Goal: Information Seeking & Learning: Learn about a topic

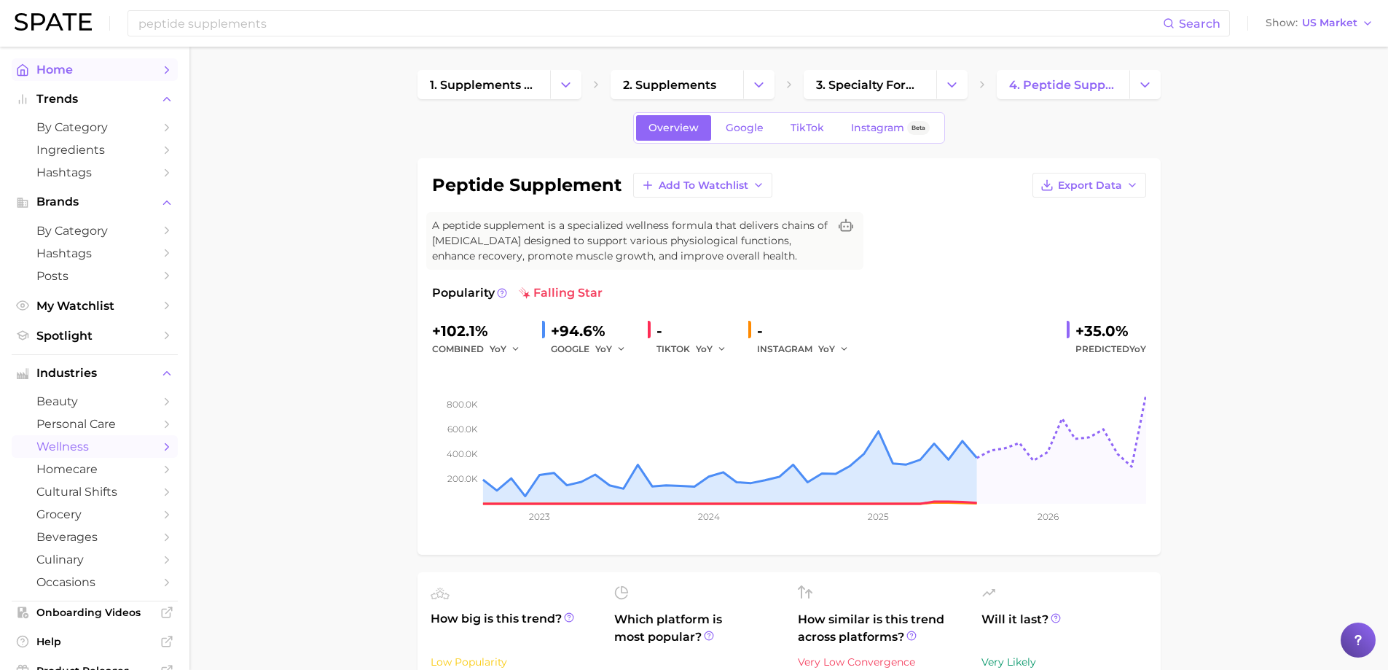
scroll to position [802, 0]
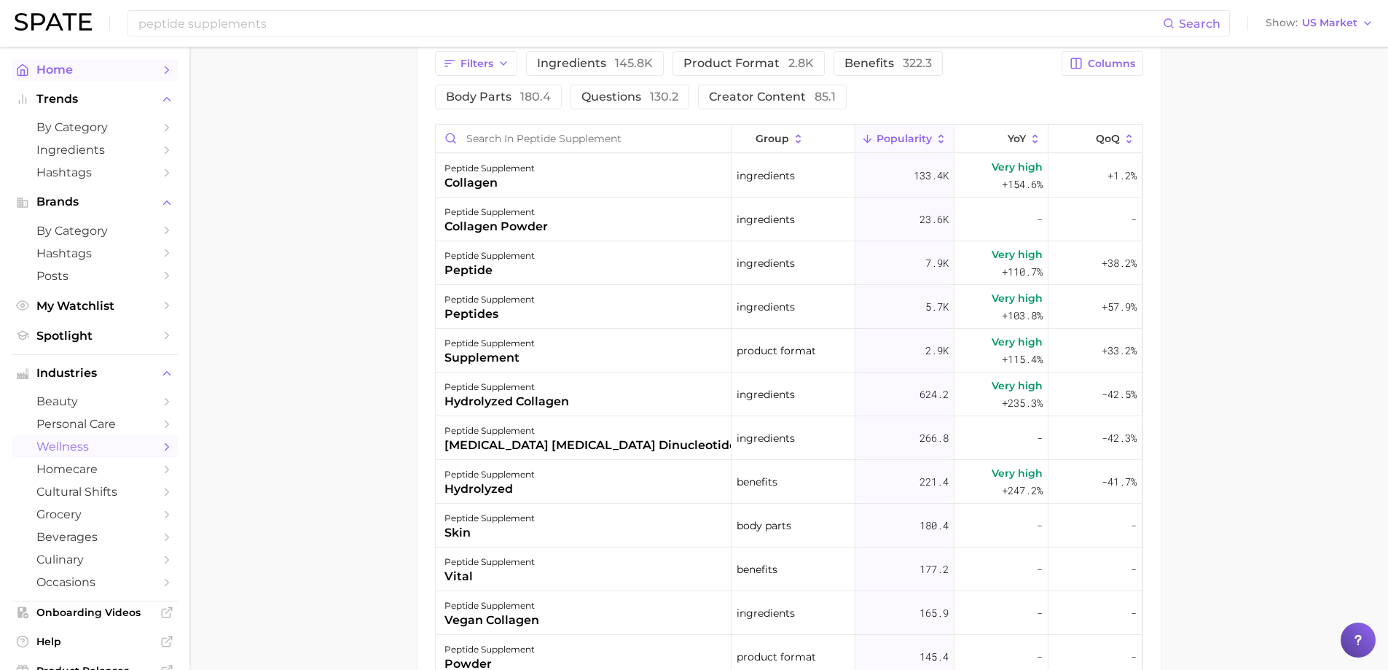
click at [58, 71] on span "Home" at bounding box center [94, 70] width 117 height 14
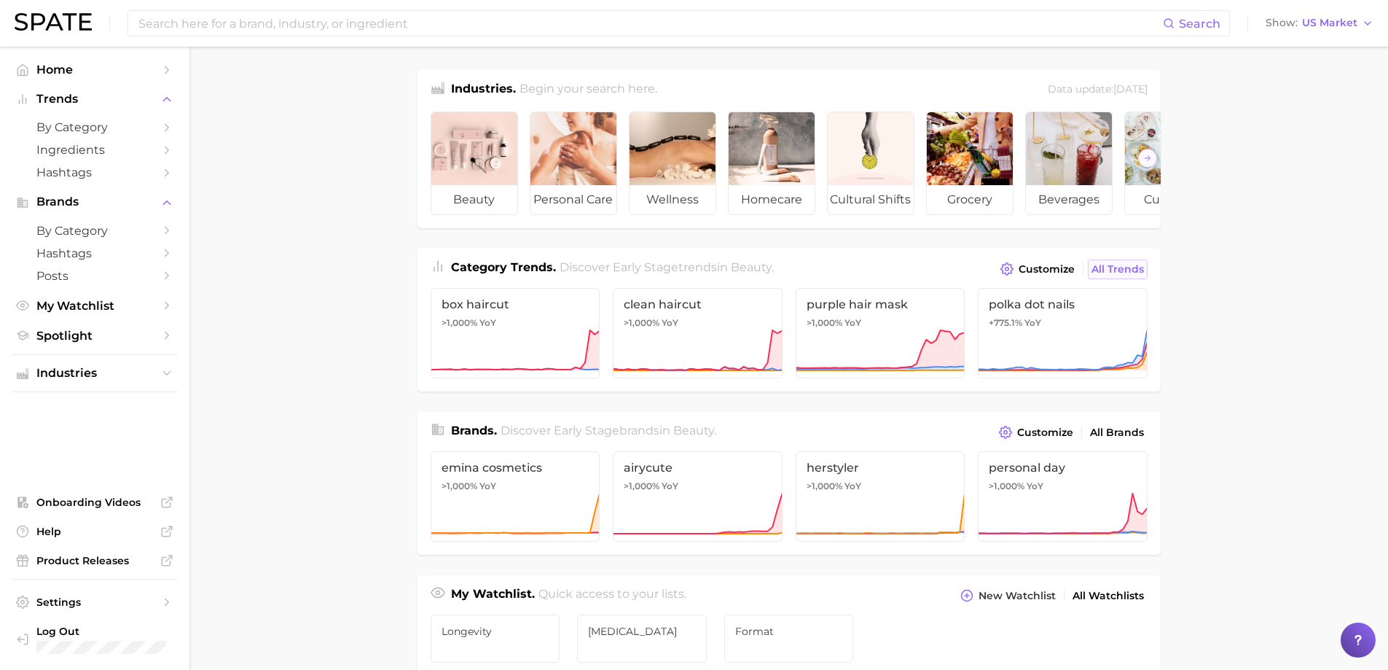
click at [1100, 276] on span "All Trends" at bounding box center [1118, 269] width 52 height 12
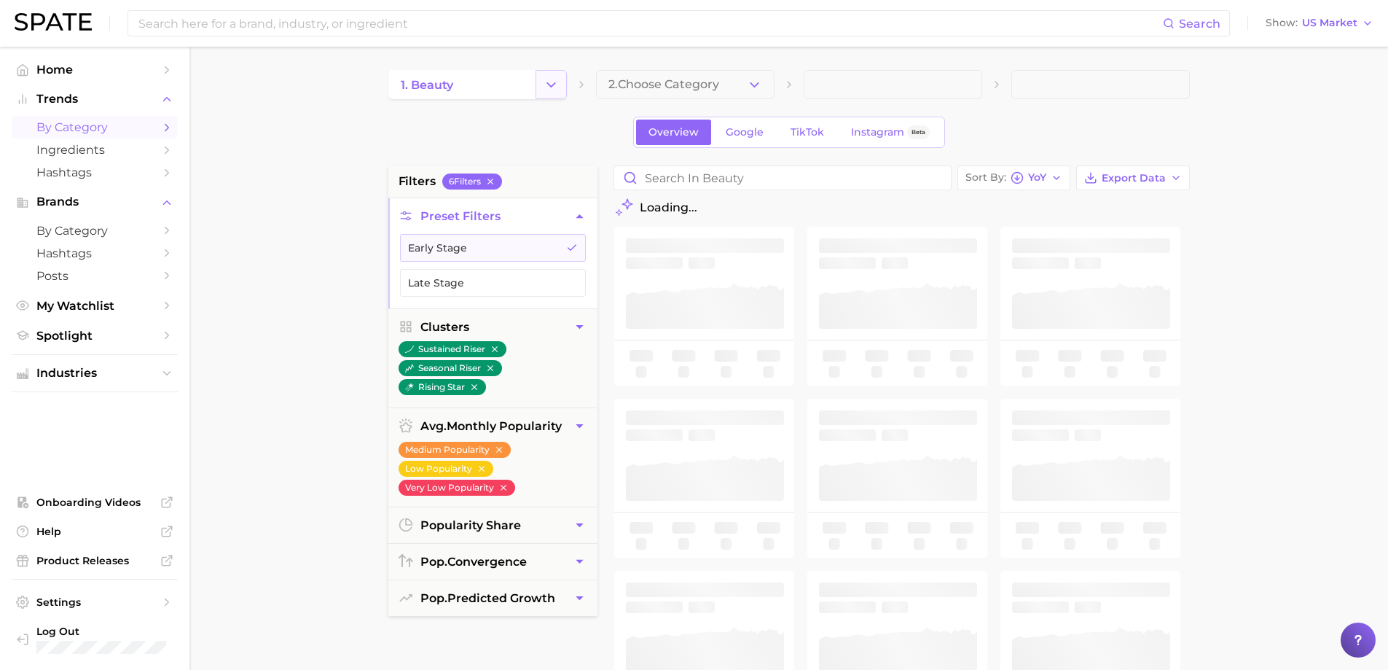
click at [550, 90] on icon "Change Category" at bounding box center [551, 84] width 15 height 15
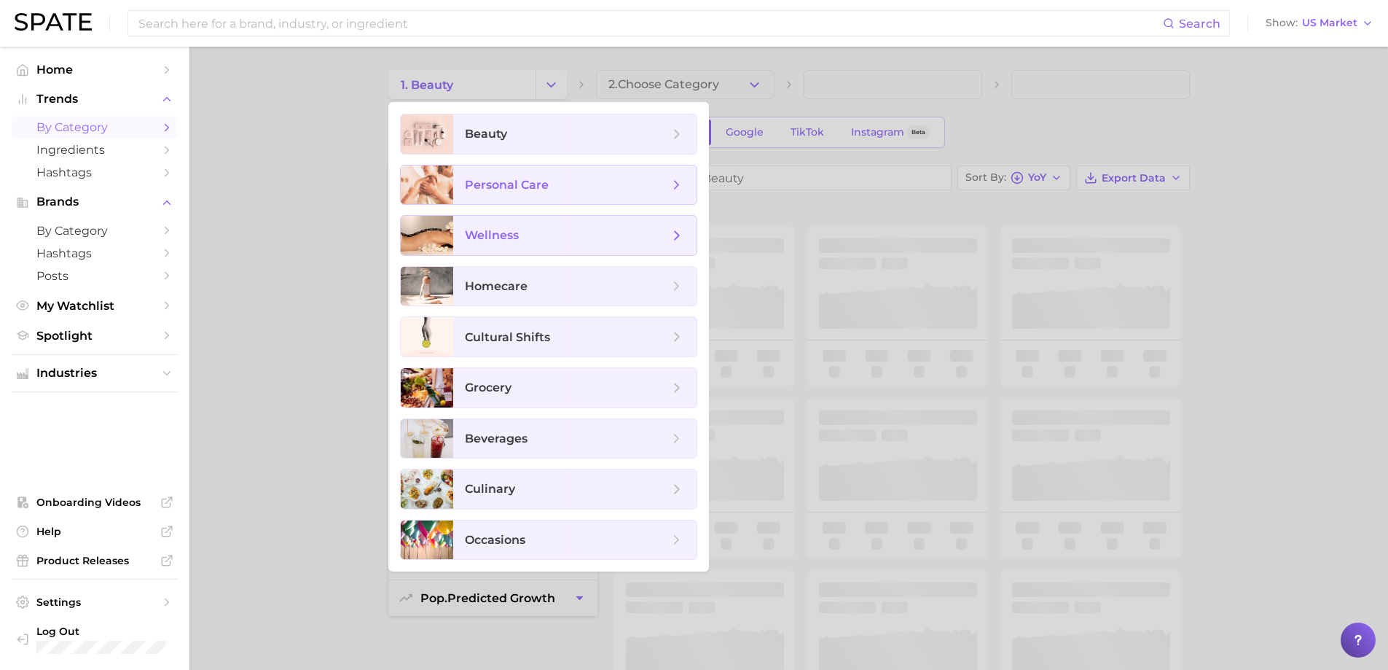
click at [517, 238] on span "wellness" at bounding box center [492, 235] width 54 height 14
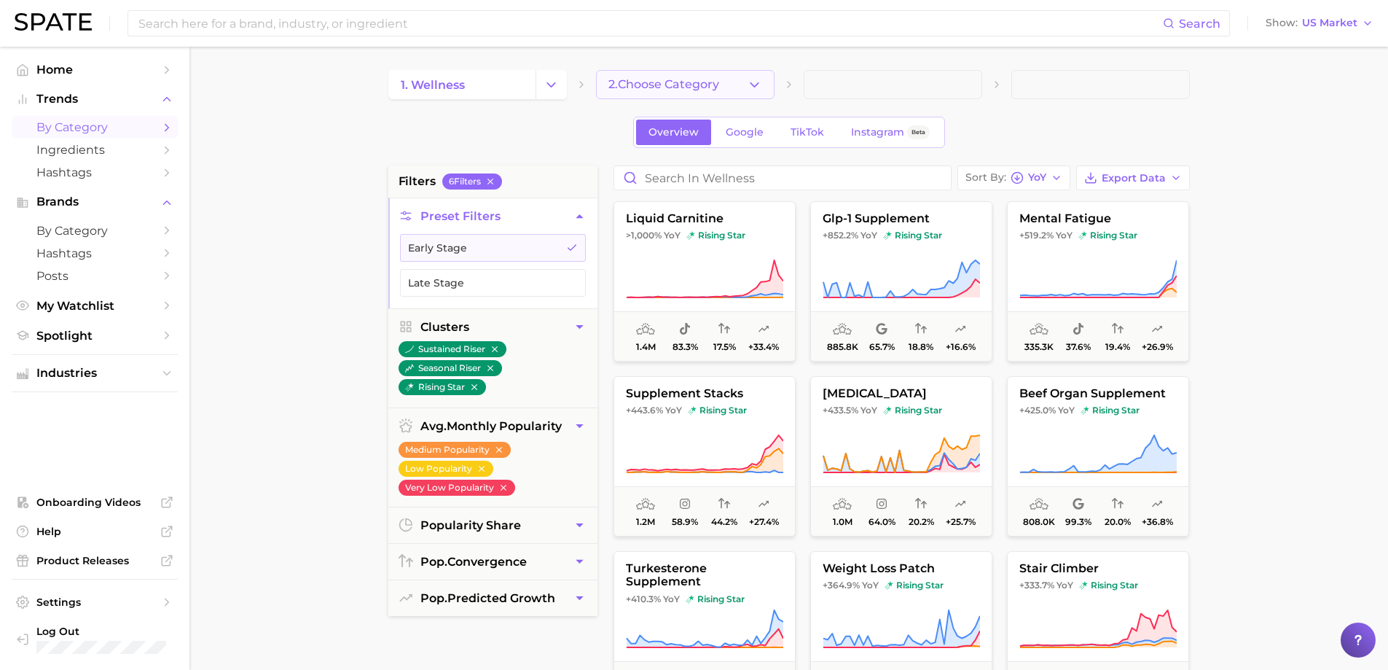
click at [756, 88] on icon "button" at bounding box center [754, 84] width 15 height 15
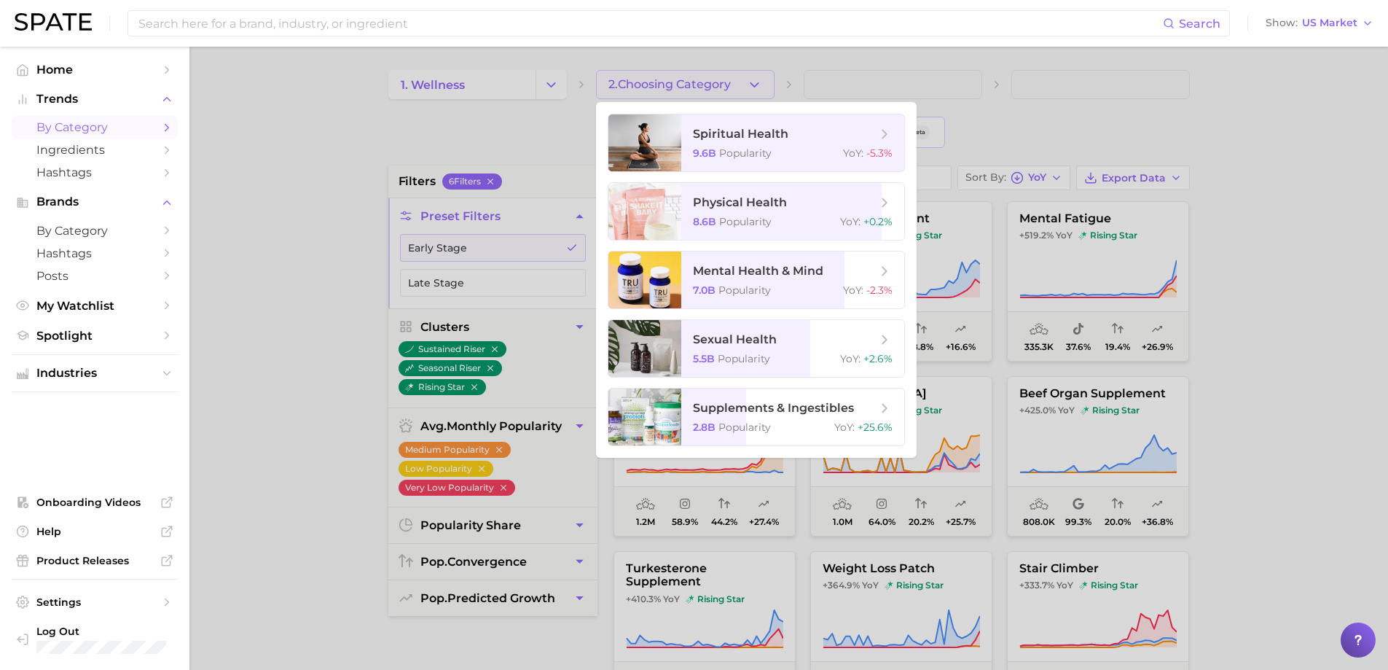
click at [1308, 516] on div at bounding box center [694, 335] width 1388 height 670
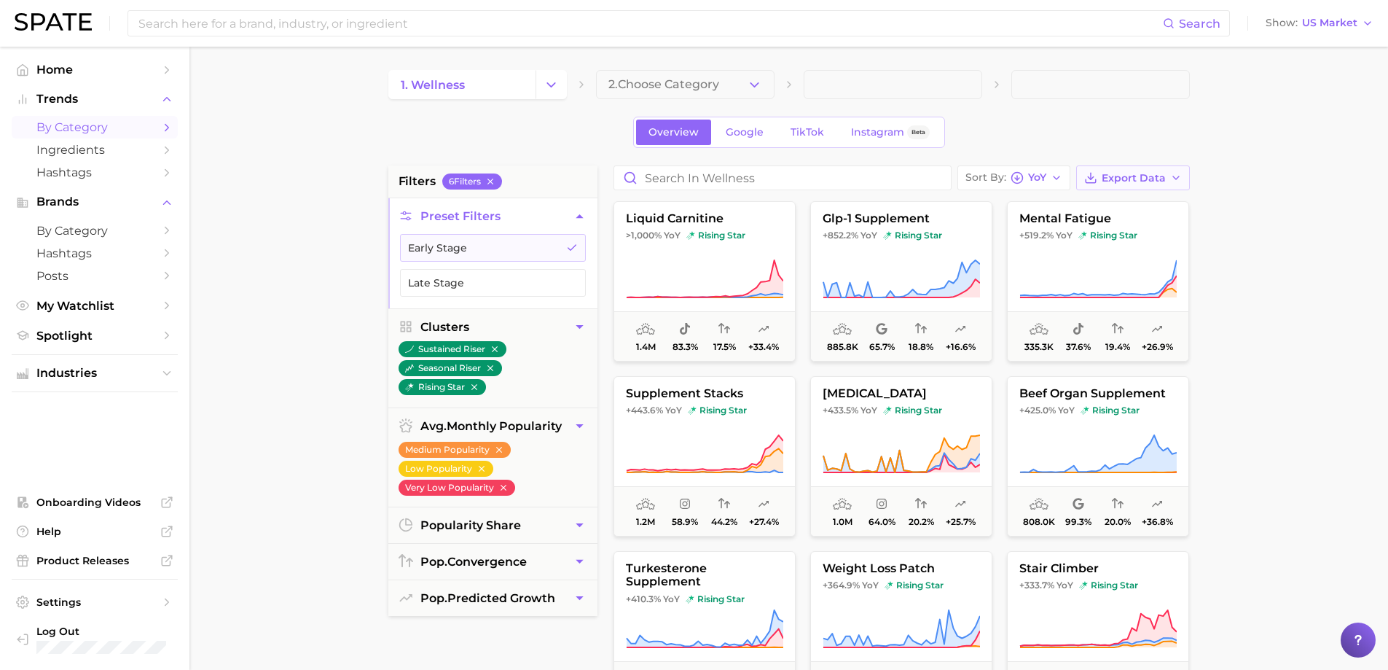
click at [1179, 180] on icon "button" at bounding box center [1177, 178] width 12 height 12
click at [1179, 182] on icon "button" at bounding box center [1177, 178] width 12 height 12
click at [1111, 211] on button "Card Data CSV" at bounding box center [1110, 205] width 160 height 26
click at [509, 278] on button "Late Stage" at bounding box center [493, 283] width 186 height 28
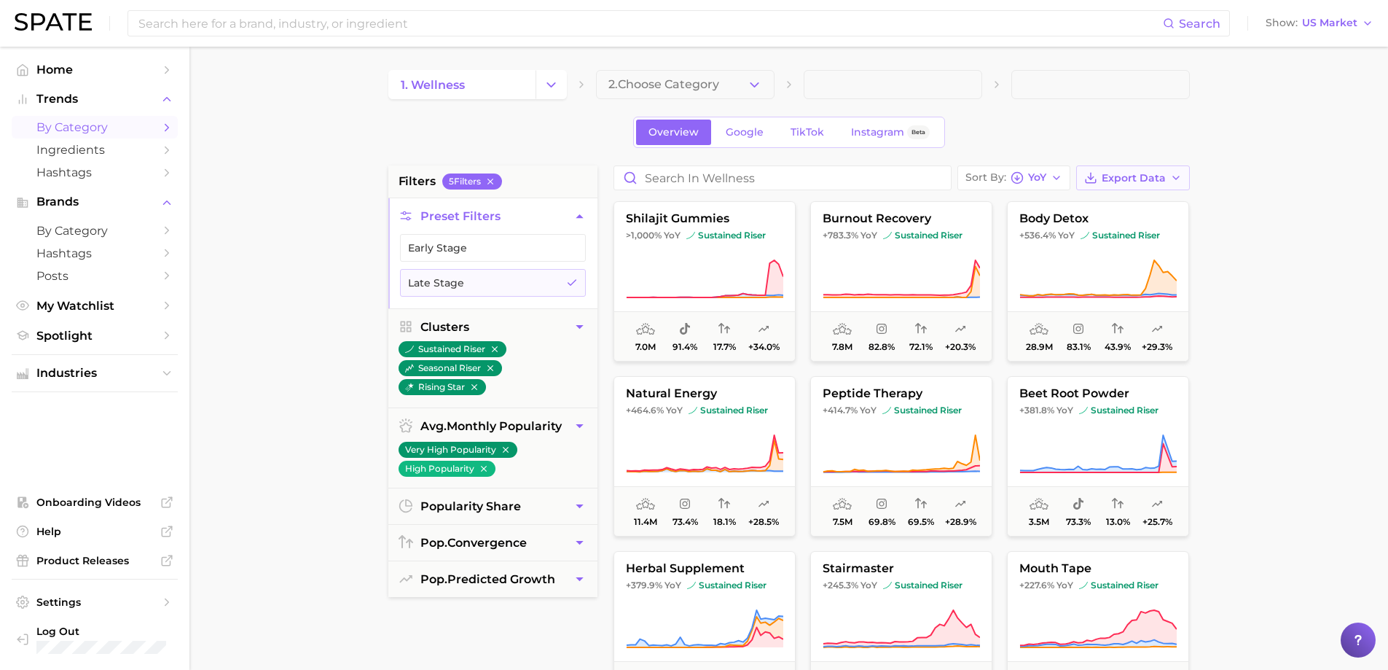
click at [1183, 176] on button "Export Data" at bounding box center [1134, 177] width 114 height 25
click at [1098, 201] on span "Card Data CSV" at bounding box center [1093, 205] width 77 height 12
click at [572, 284] on polyline "button" at bounding box center [572, 282] width 8 height 5
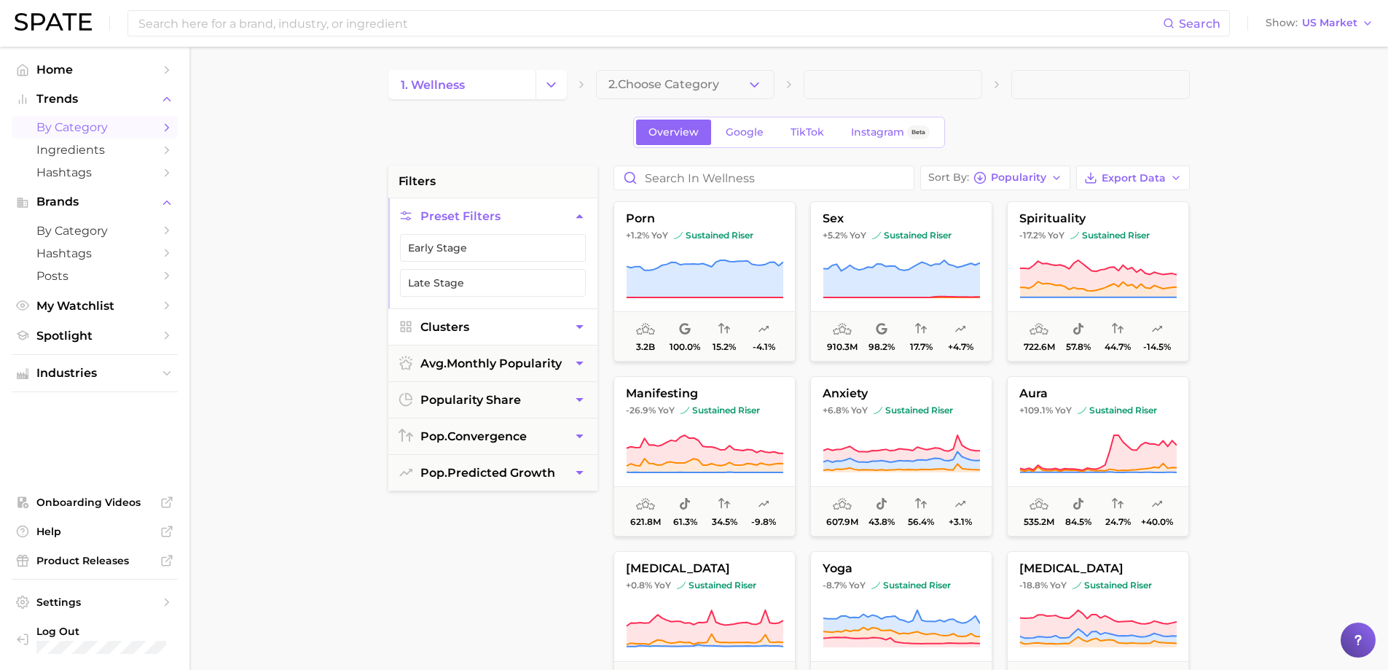
click at [567, 321] on button "Clusters" at bounding box center [492, 327] width 209 height 36
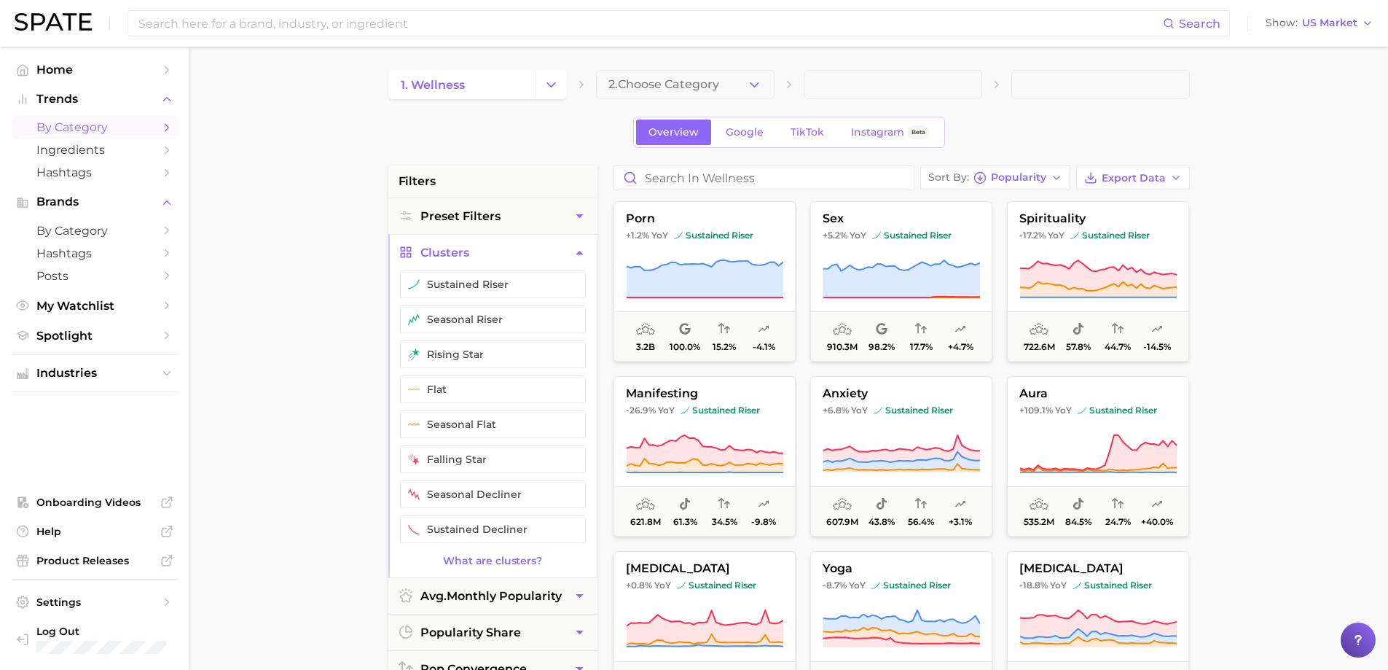
click at [581, 245] on icon "button" at bounding box center [579, 252] width 15 height 15
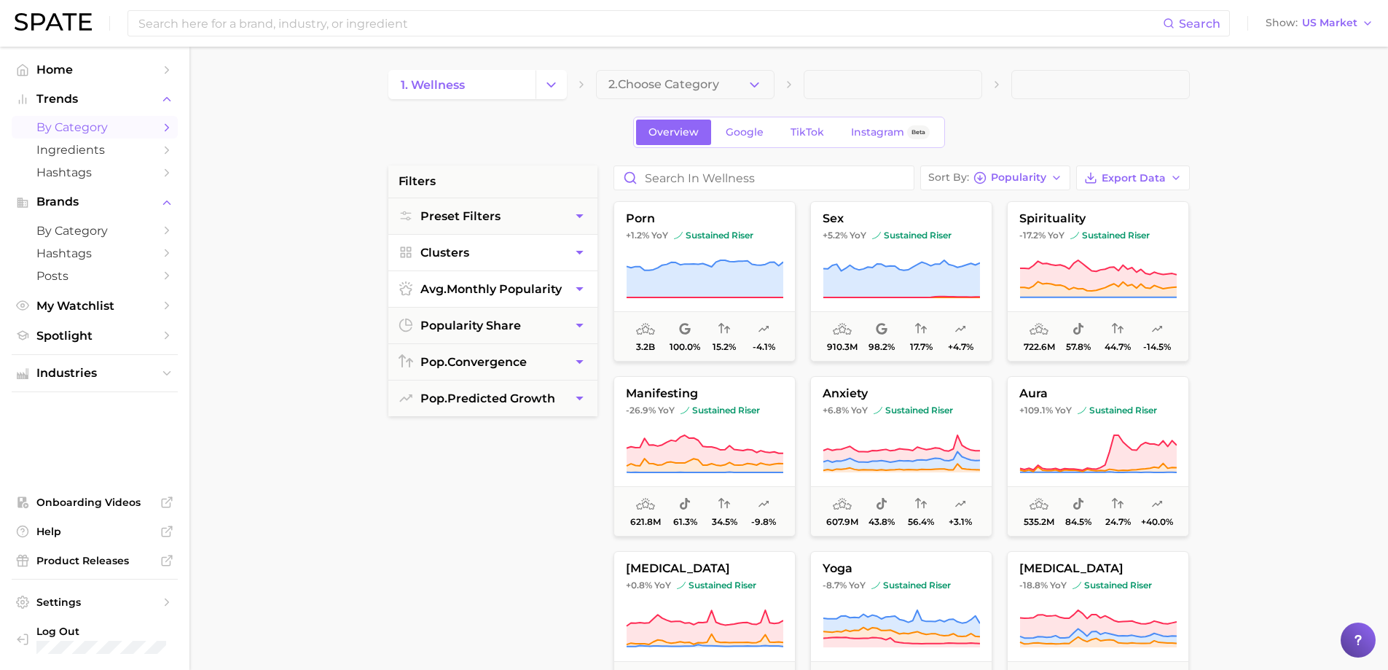
click at [579, 292] on icon "button" at bounding box center [579, 288] width 15 height 15
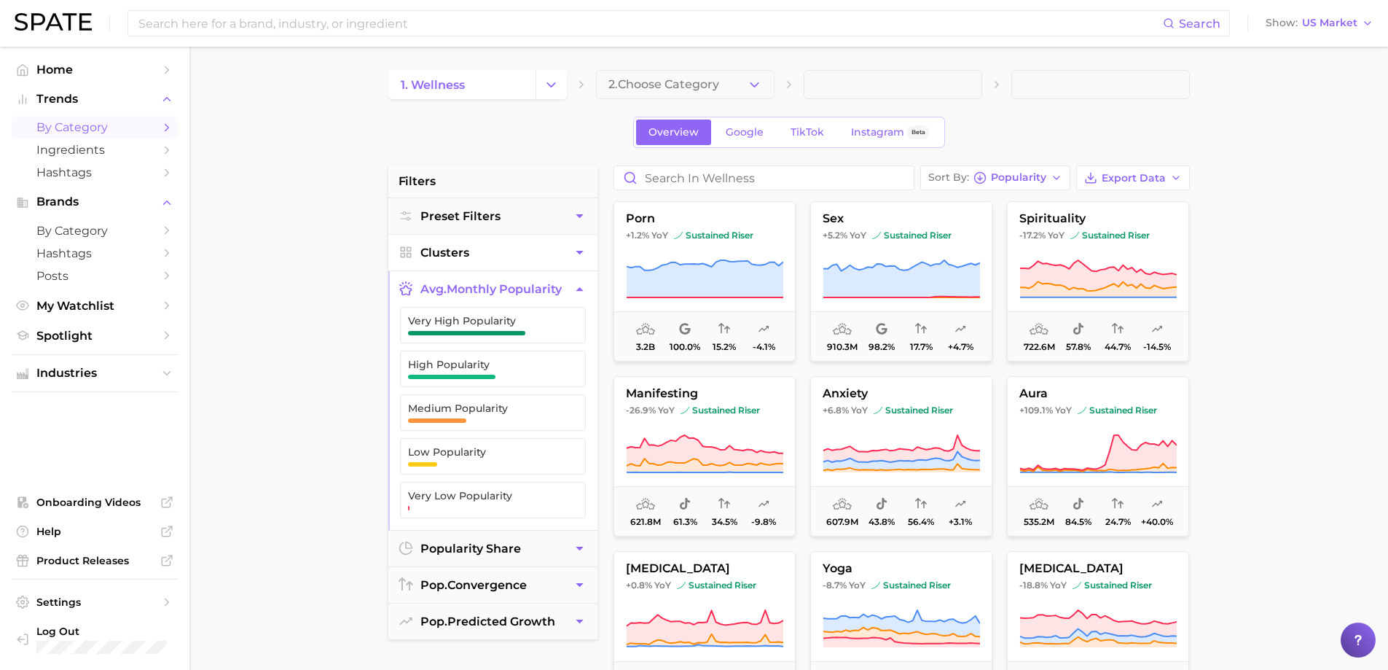
click at [579, 292] on icon "button" at bounding box center [579, 288] width 15 height 15
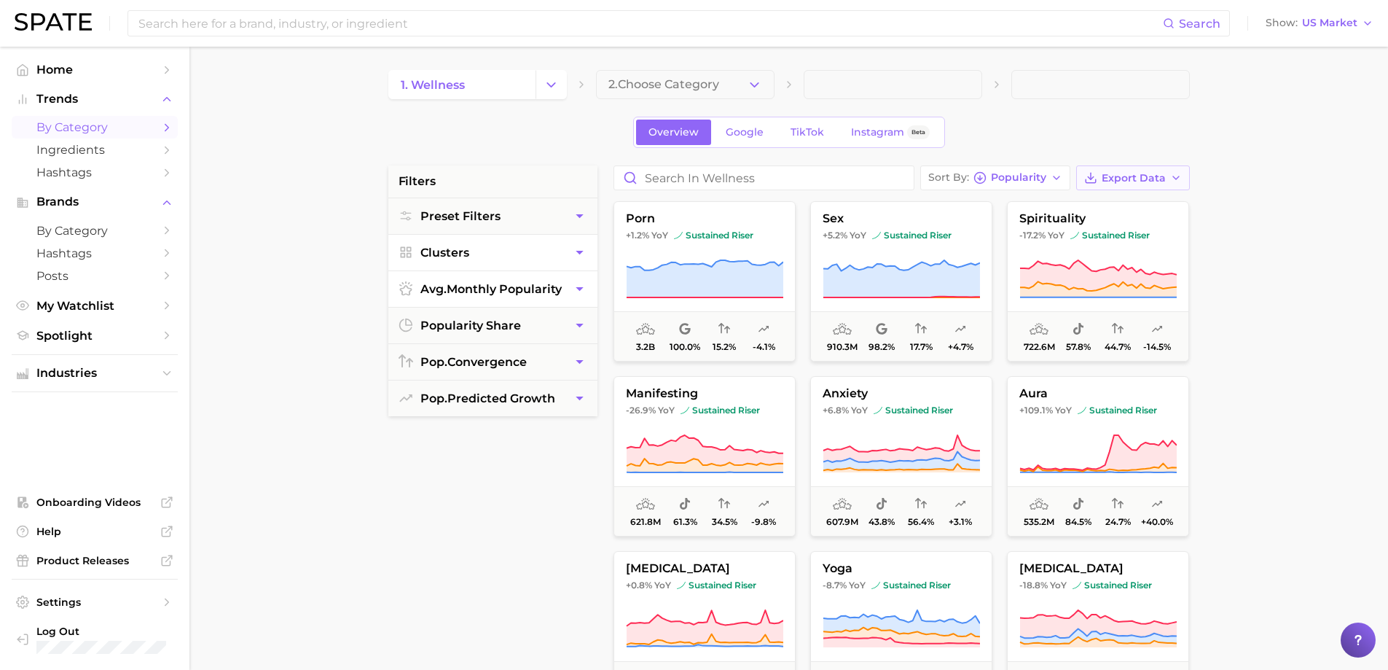
click at [1183, 176] on button "Export Data" at bounding box center [1134, 177] width 114 height 25
click at [1127, 209] on span "Card Data CSV" at bounding box center [1093, 205] width 77 height 12
click at [640, 87] on span "2. Choose Category" at bounding box center [664, 84] width 111 height 13
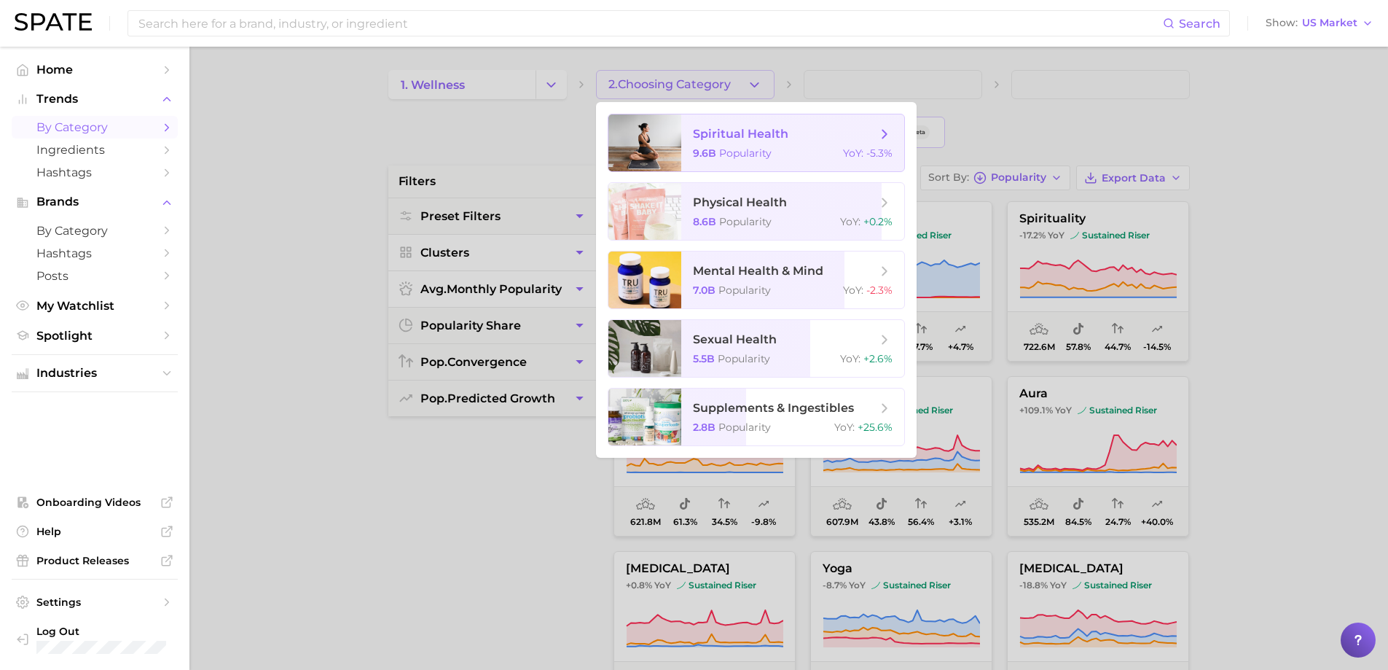
click at [818, 131] on span "spiritual health" at bounding box center [785, 134] width 184 height 16
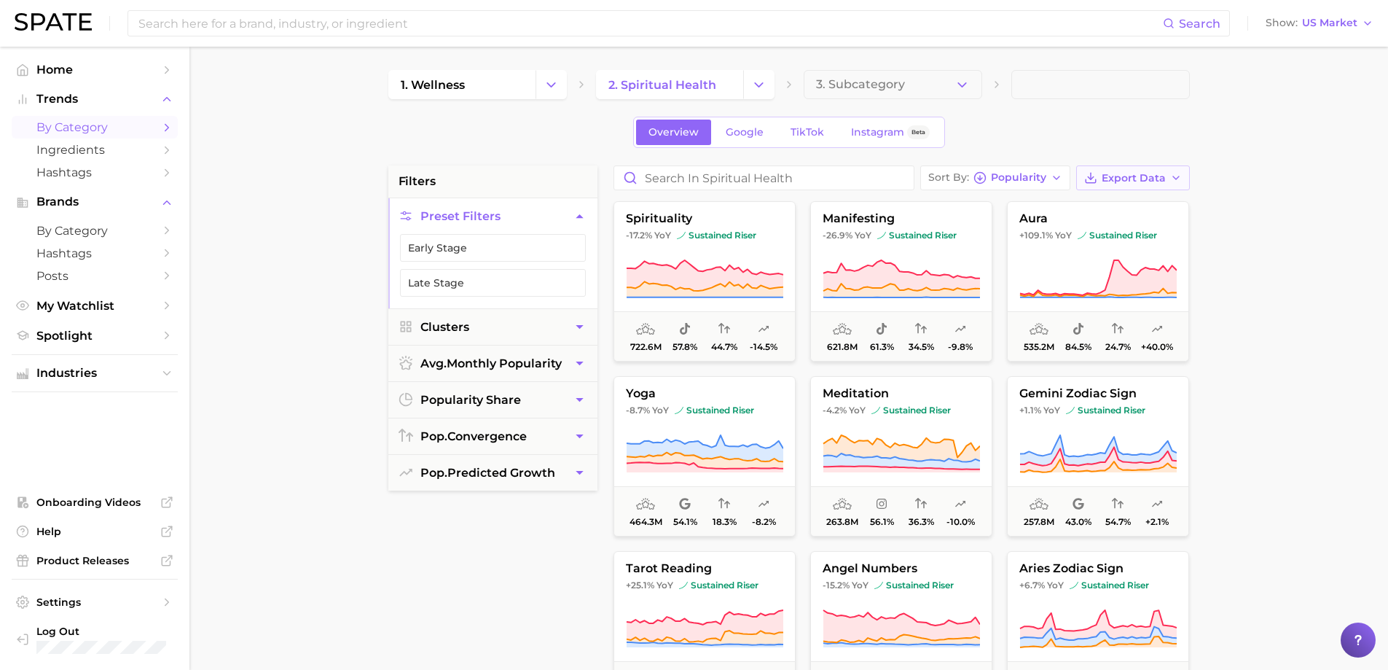
click at [1171, 176] on icon "button" at bounding box center [1177, 178] width 12 height 12
click at [1113, 202] on span "Card Data CSV" at bounding box center [1093, 205] width 77 height 12
click at [670, 79] on span "2. spiritual health" at bounding box center [663, 85] width 108 height 14
click at [732, 88] on link "2. spiritual health" at bounding box center [669, 84] width 147 height 29
click at [769, 89] on button "Change Category" at bounding box center [758, 84] width 31 height 29
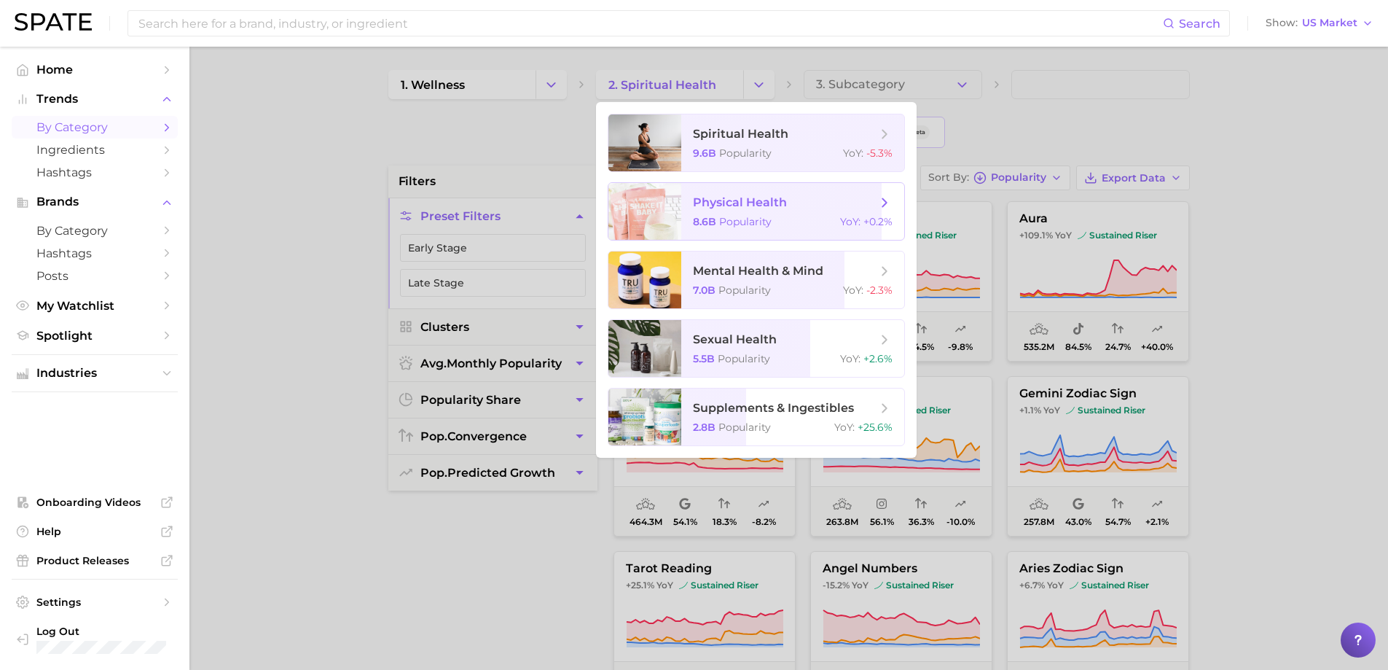
click at [697, 216] on span "8.6b" at bounding box center [704, 221] width 23 height 13
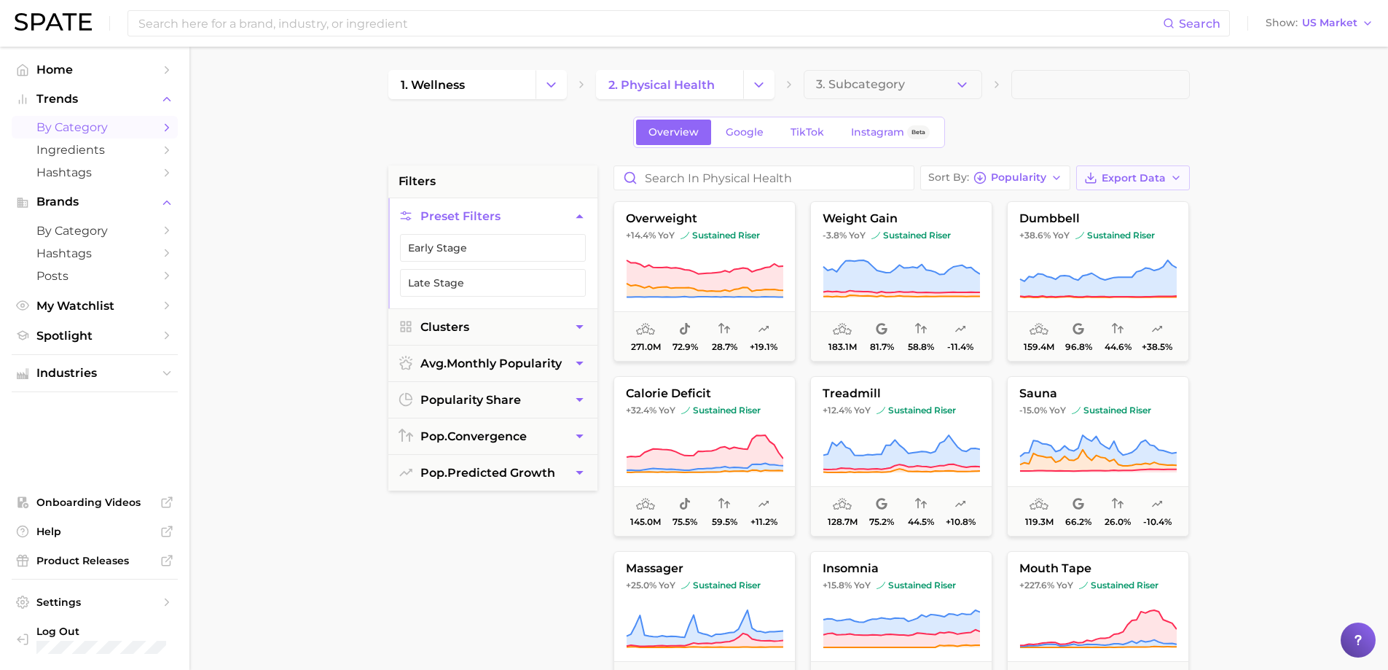
click at [1175, 179] on icon "button" at bounding box center [1177, 178] width 12 height 12
click at [1149, 199] on button "Card Data CSV" at bounding box center [1110, 205] width 160 height 26
click at [757, 86] on icon "Change Category" at bounding box center [758, 84] width 15 height 15
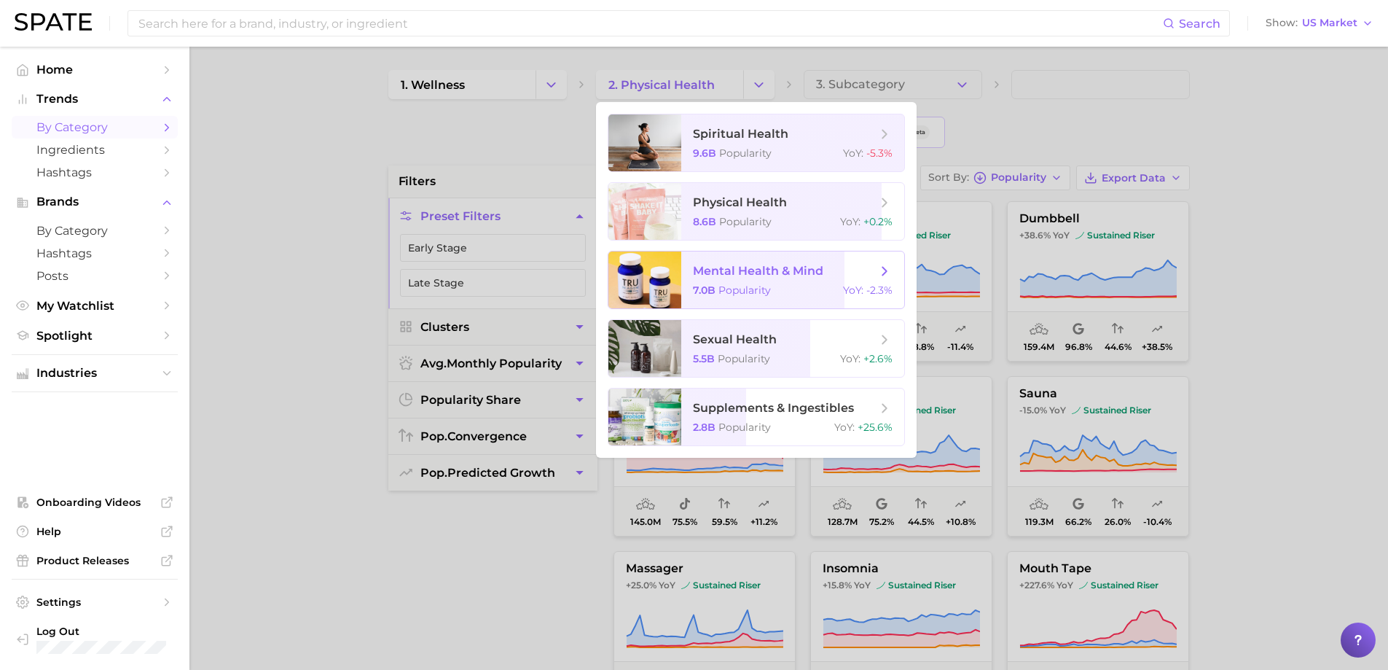
click at [696, 278] on span "mental health & mind" at bounding box center [785, 271] width 184 height 16
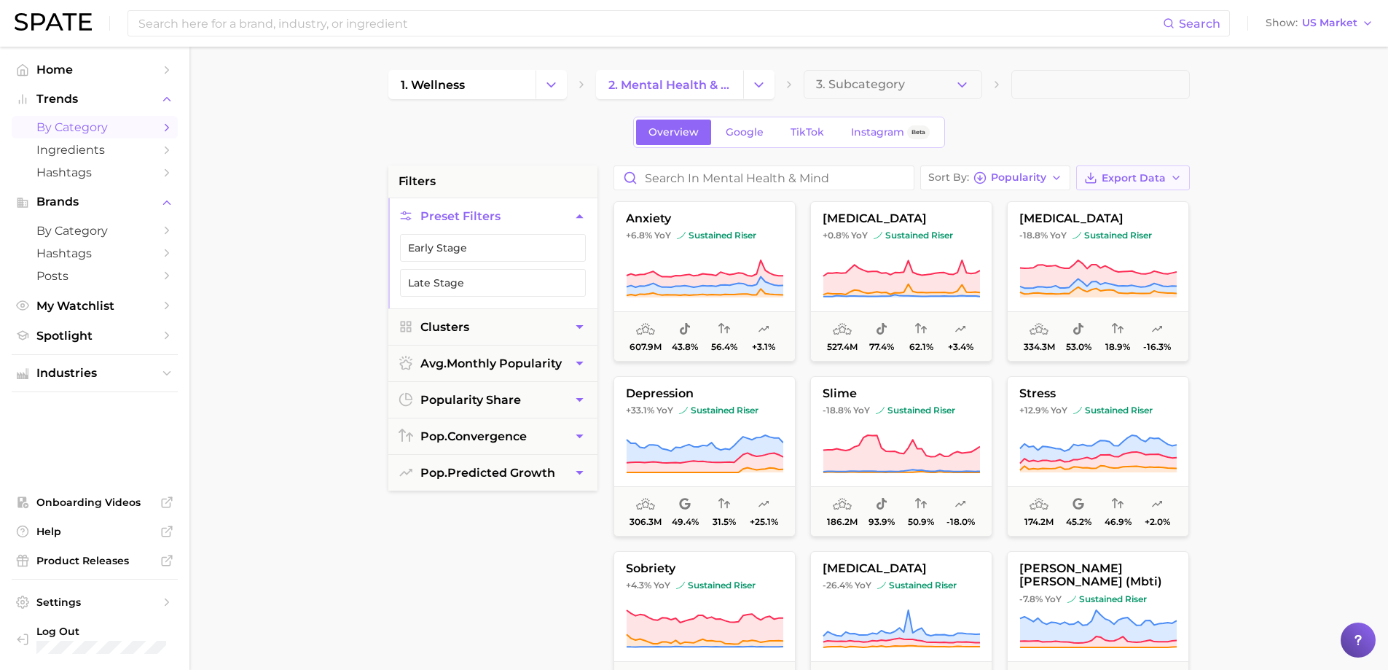
click at [1179, 176] on polyline "button" at bounding box center [1176, 177] width 6 height 3
click at [1126, 212] on button "Card Data CSV" at bounding box center [1110, 205] width 160 height 26
click at [762, 82] on icon "Change Category" at bounding box center [758, 84] width 15 height 15
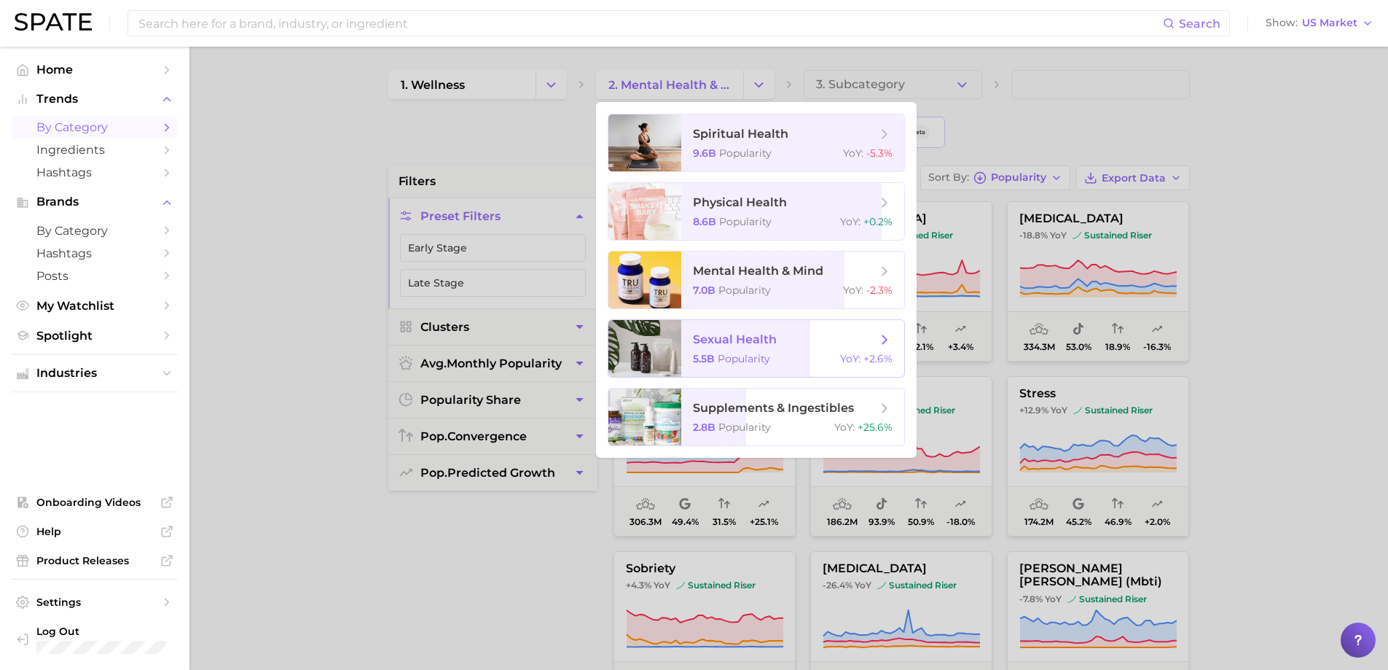
click at [655, 346] on div at bounding box center [645, 348] width 73 height 57
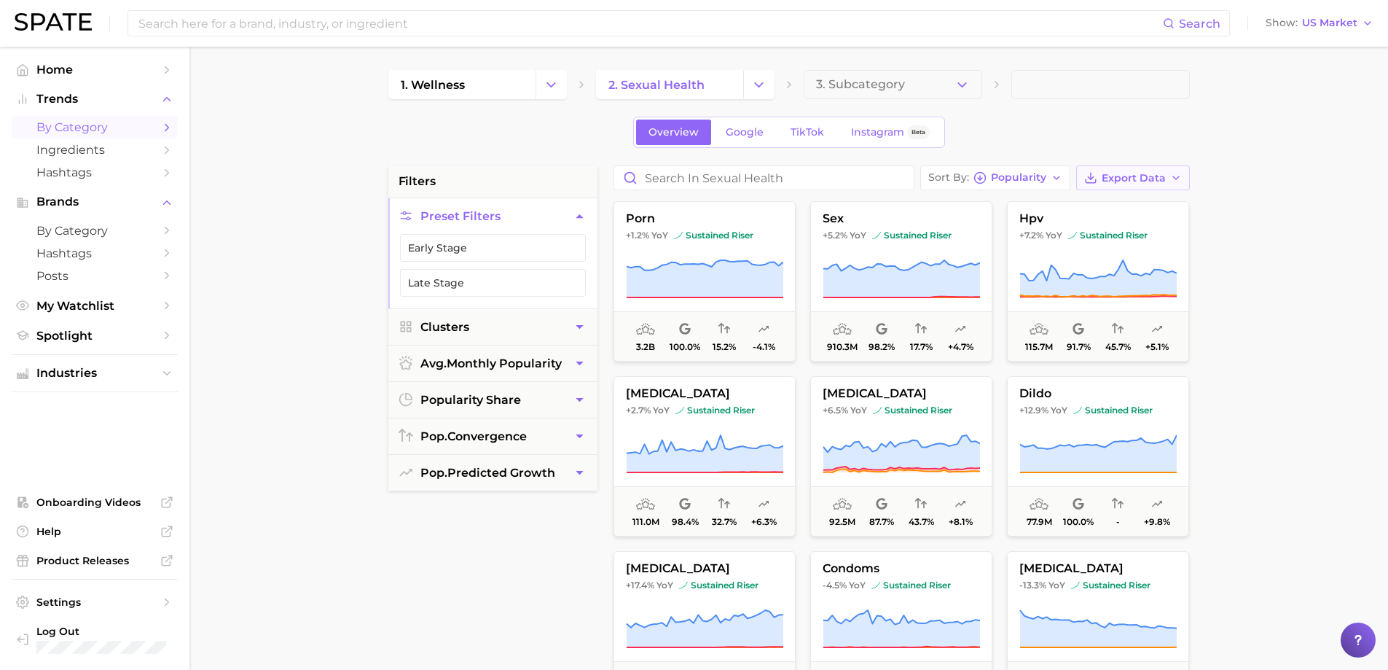
click at [1179, 181] on icon "button" at bounding box center [1177, 178] width 12 height 12
click at [1137, 202] on button "Card Data CSV" at bounding box center [1110, 205] width 160 height 26
drag, startPoint x: 755, startPoint y: 79, endPoint x: 746, endPoint y: 90, distance: 15.0
click at [755, 79] on icon "Change Category" at bounding box center [758, 84] width 15 height 15
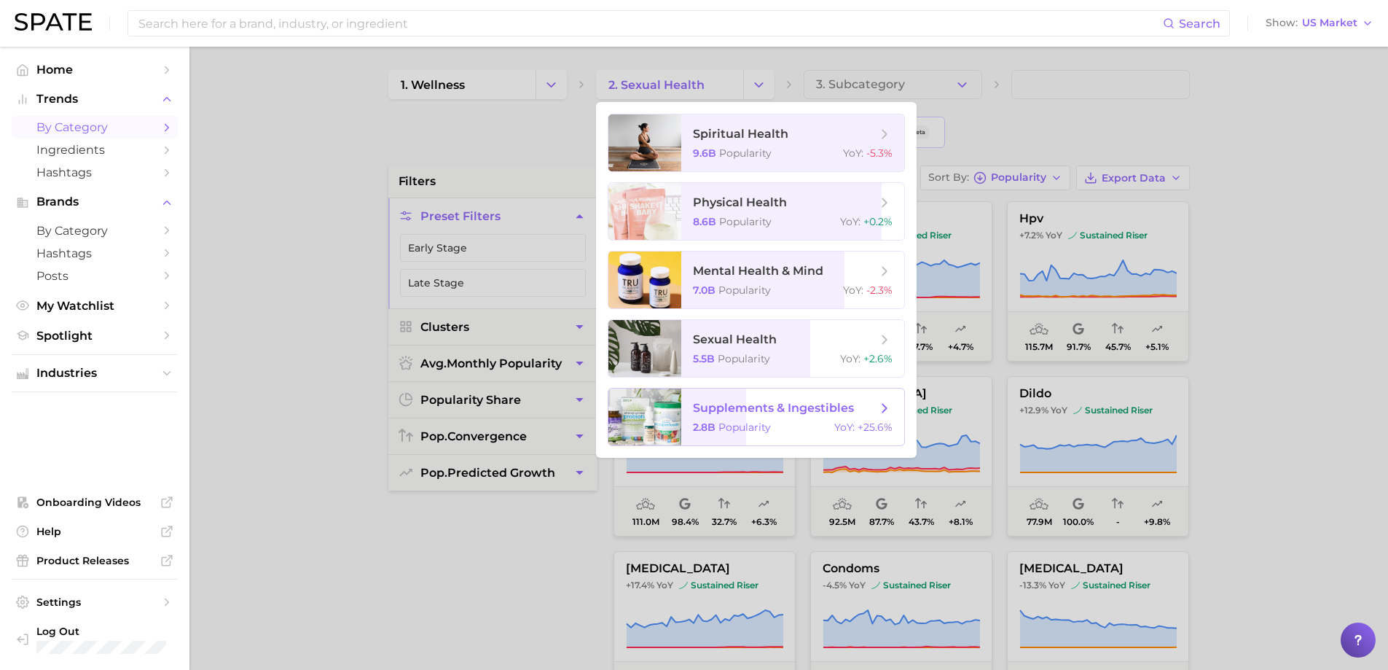
click at [661, 423] on div at bounding box center [645, 416] width 73 height 57
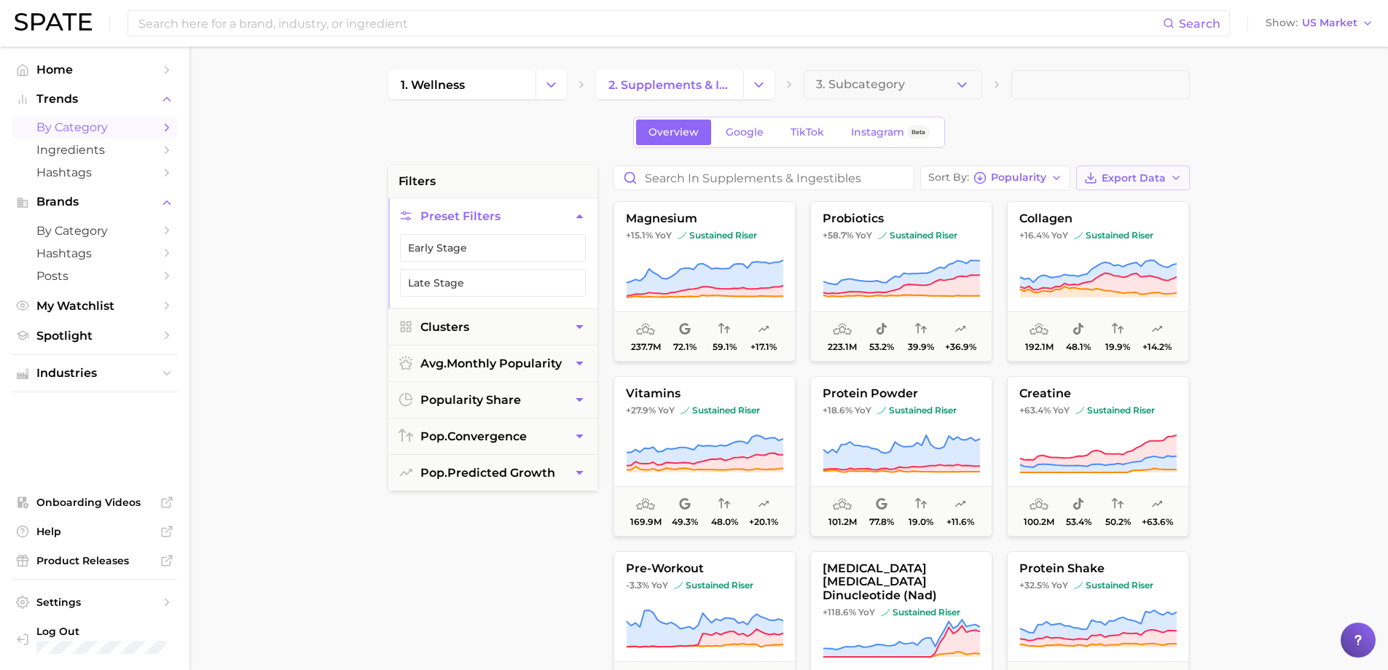
click at [1173, 173] on icon "button" at bounding box center [1177, 178] width 12 height 12
click at [1109, 208] on span "Card Data CSV" at bounding box center [1093, 205] width 77 height 12
click at [775, 90] on div "1. wellness 2. supplements & ingestibles 3. Subcategory" at bounding box center [789, 84] width 802 height 29
click at [747, 88] on button "Change Category" at bounding box center [758, 84] width 31 height 29
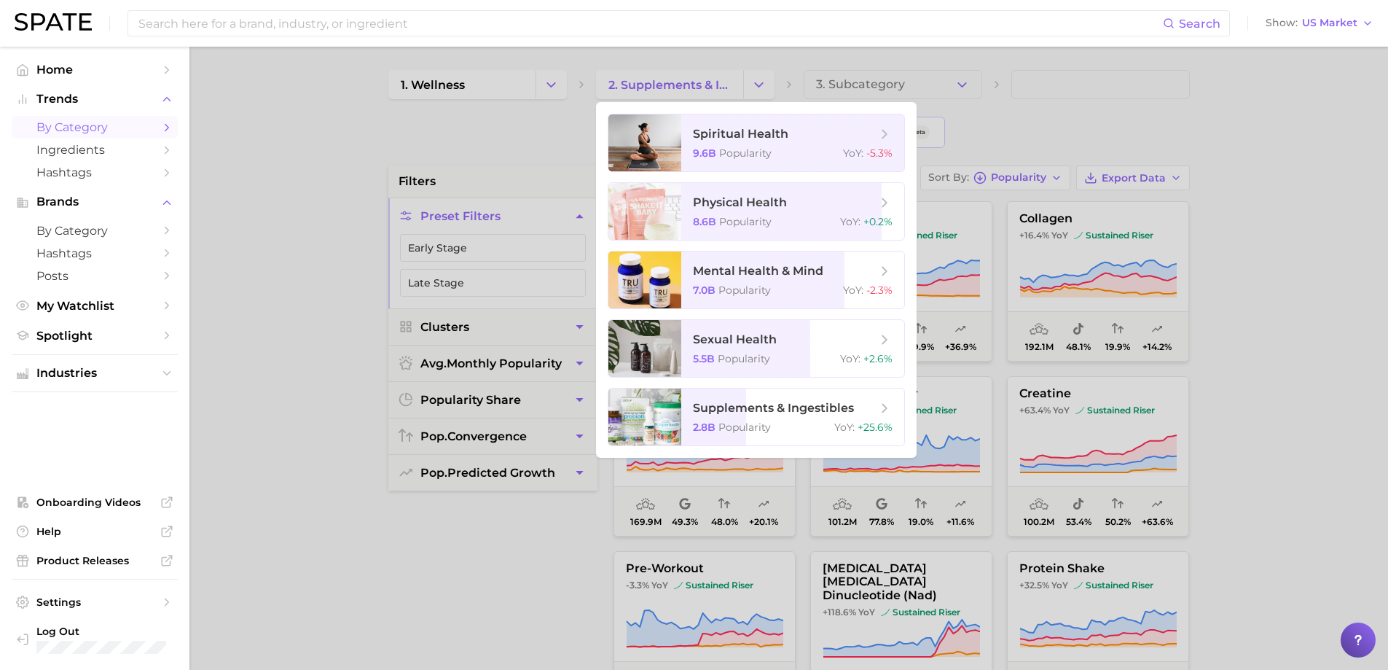
click at [719, 61] on div at bounding box center [694, 335] width 1388 height 670
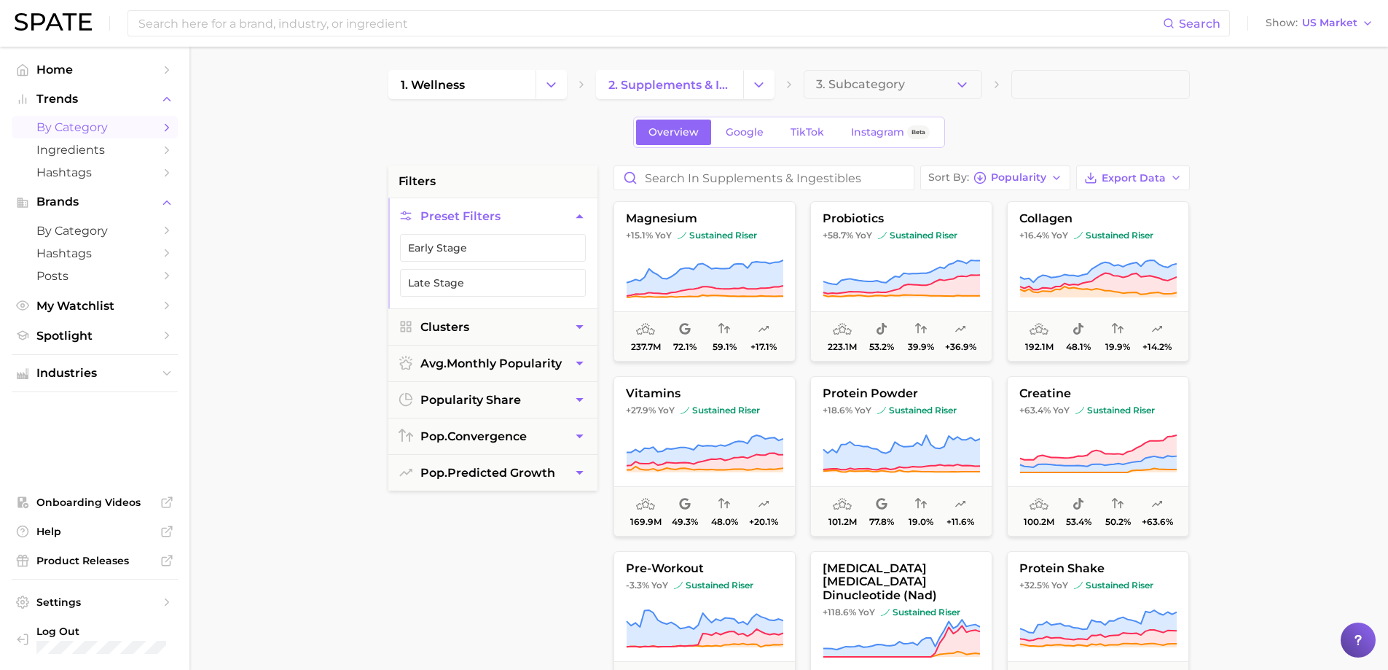
click at [757, 77] on icon "Change Category" at bounding box center [758, 84] width 15 height 15
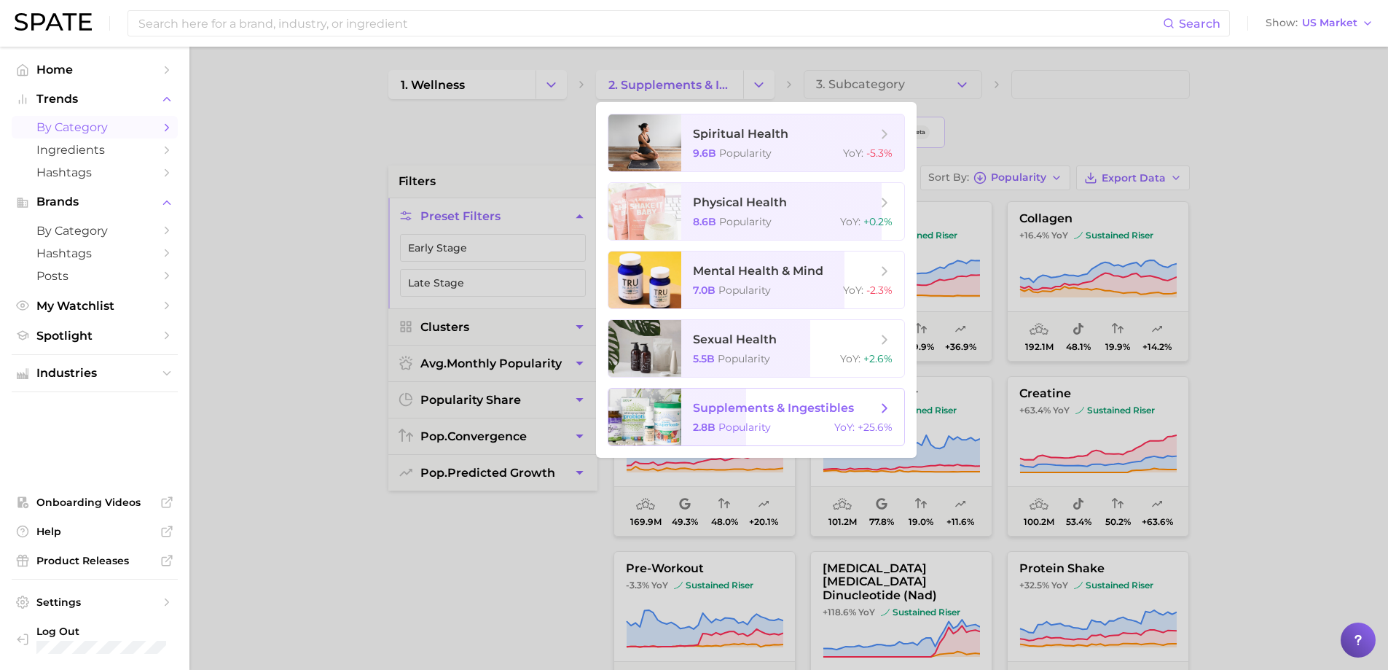
click at [627, 415] on div at bounding box center [645, 416] width 73 height 57
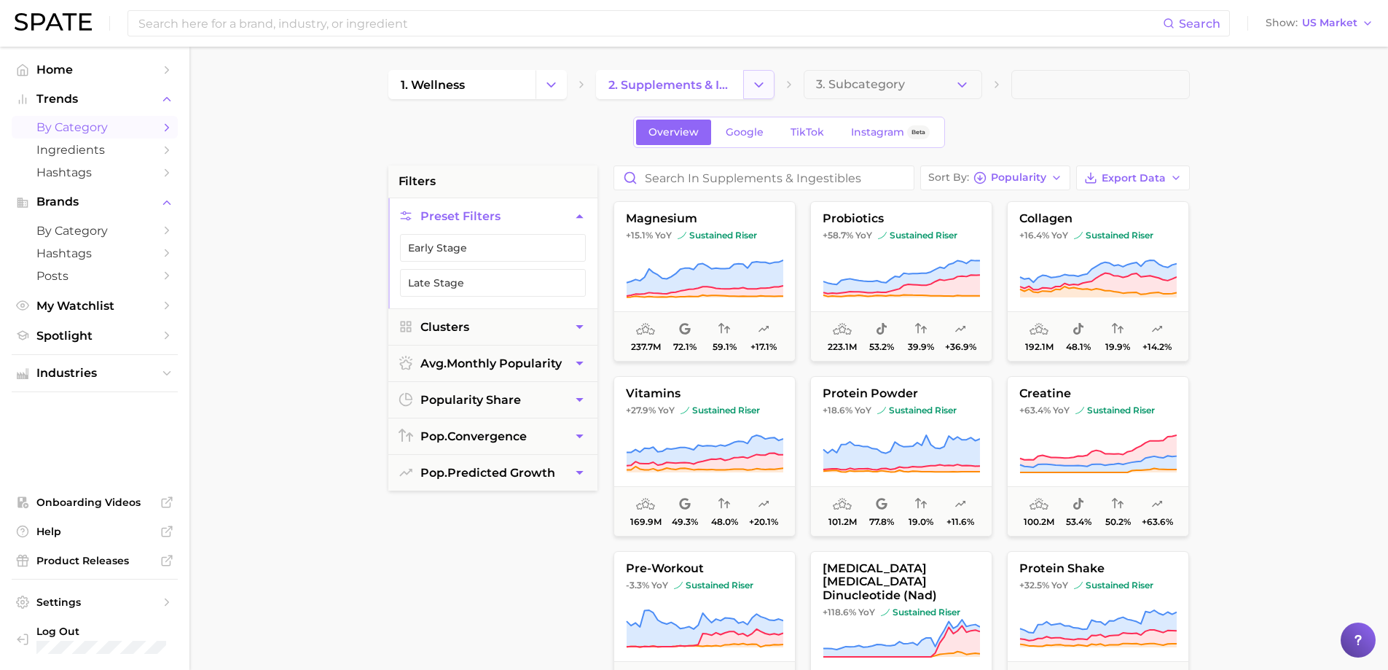
click at [761, 87] on icon "Change Category" at bounding box center [758, 84] width 15 height 15
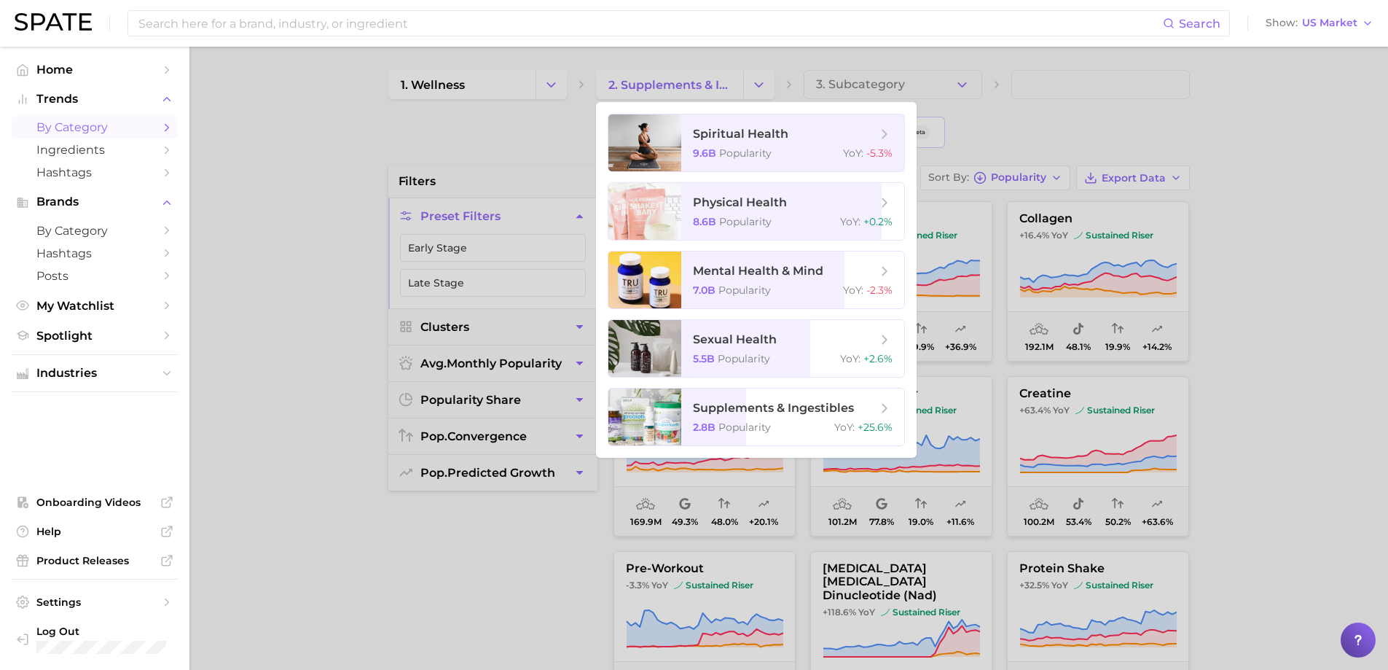
click at [555, 107] on div at bounding box center [694, 335] width 1388 height 670
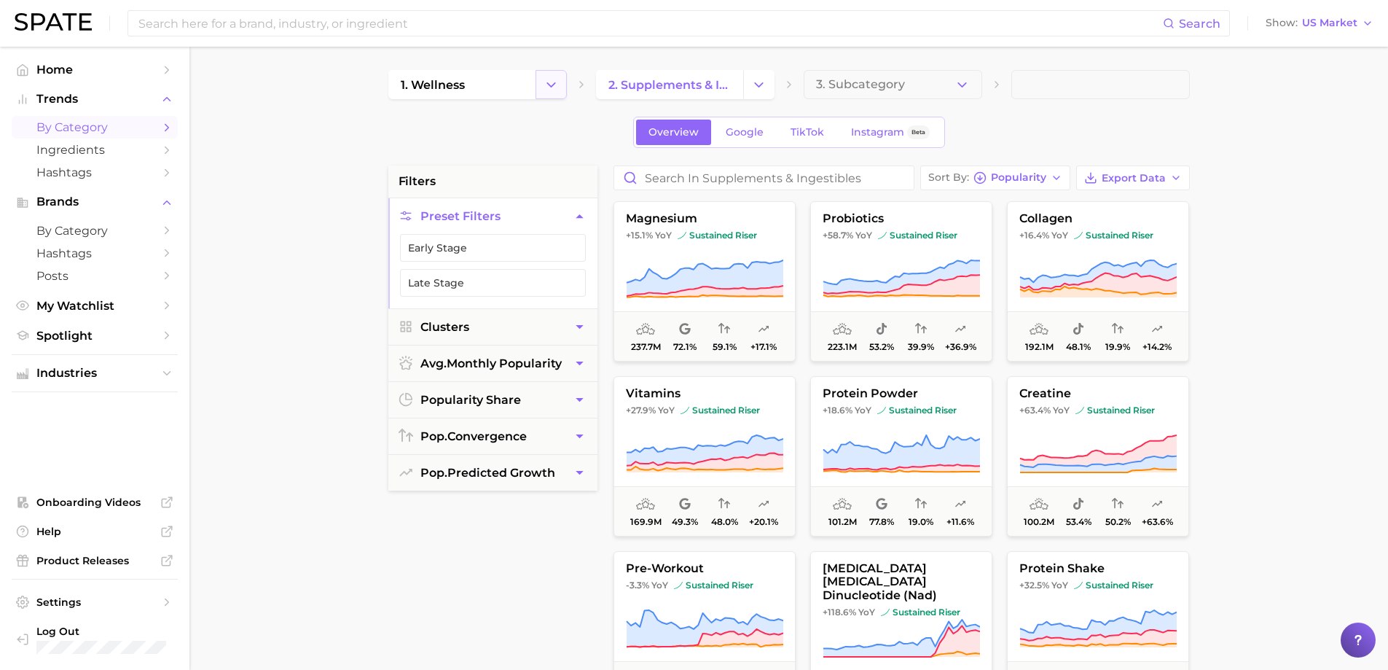
click at [555, 87] on icon "Change Category" at bounding box center [551, 84] width 15 height 15
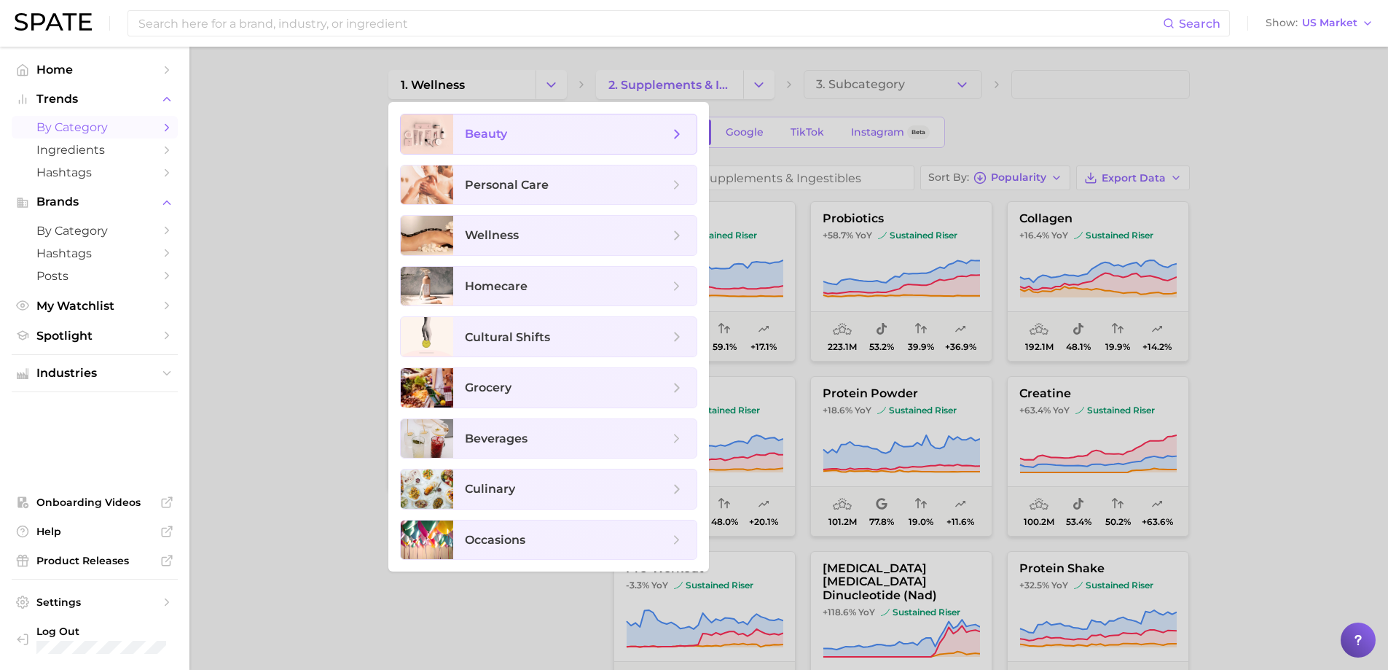
click at [529, 138] on span "beauty" at bounding box center [567, 134] width 204 height 16
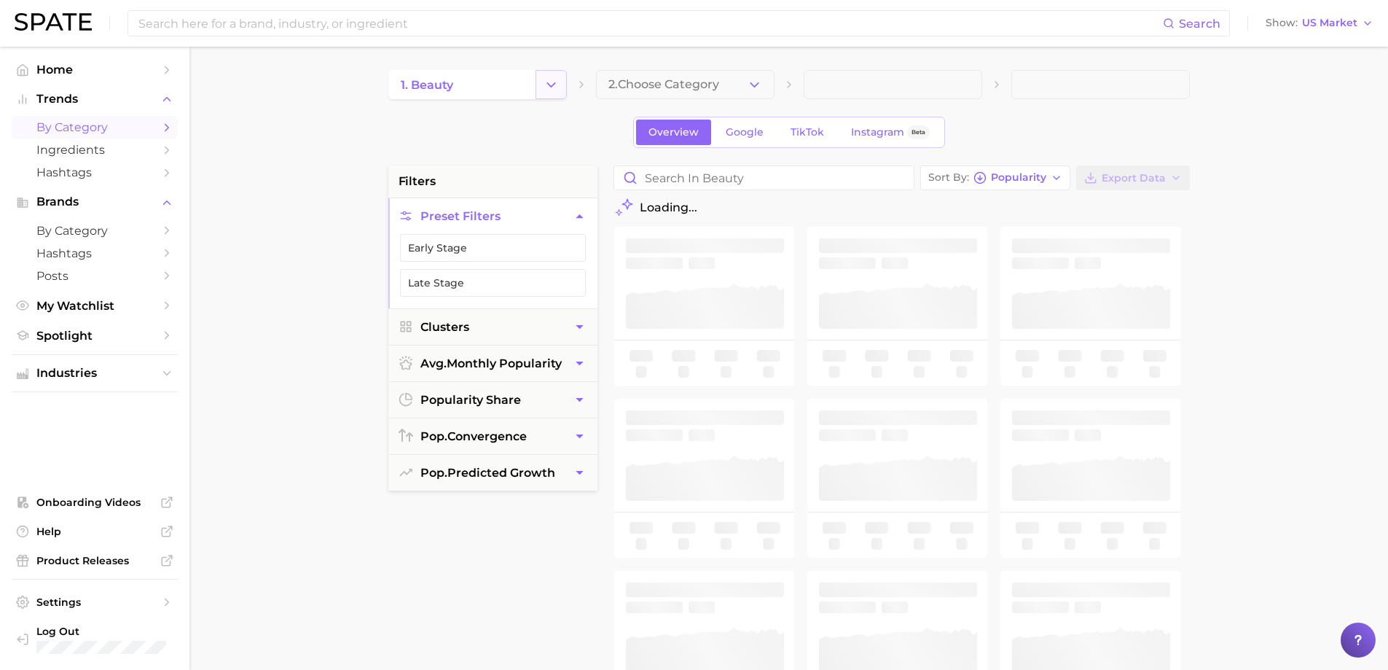
click at [553, 88] on icon "Change Category" at bounding box center [551, 84] width 15 height 15
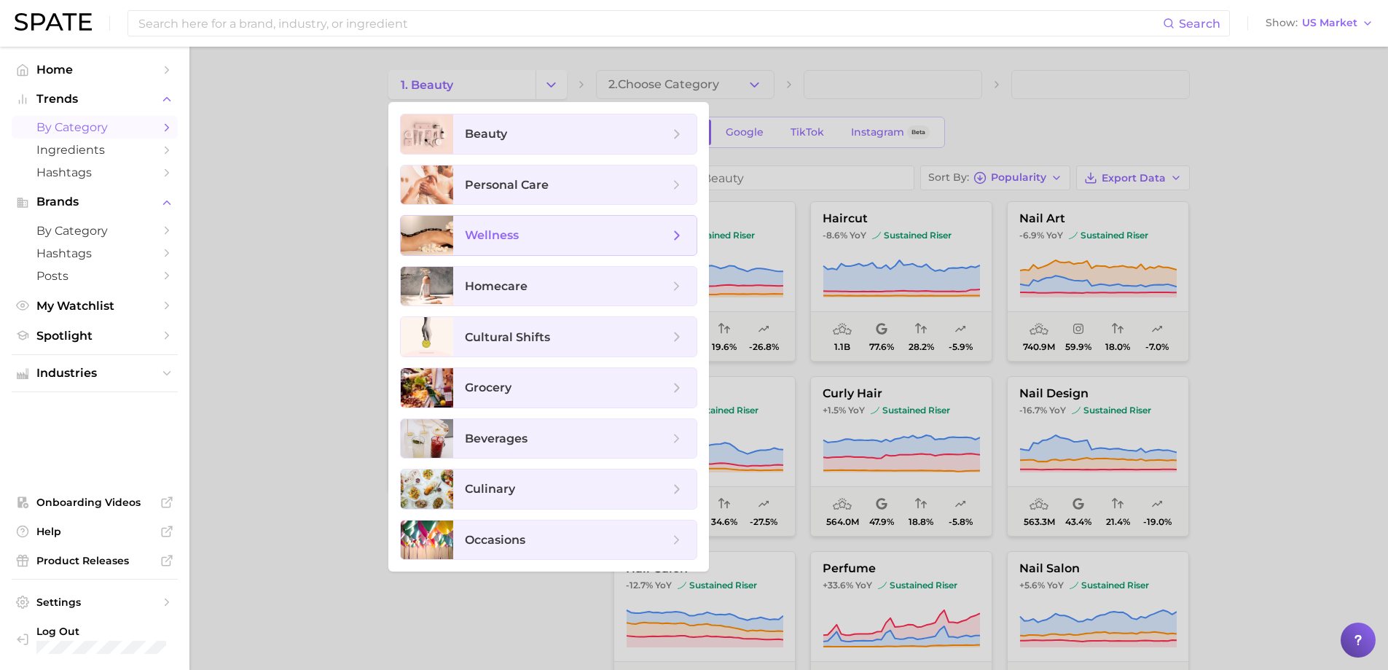
click at [516, 234] on span "wellness" at bounding box center [492, 235] width 54 height 14
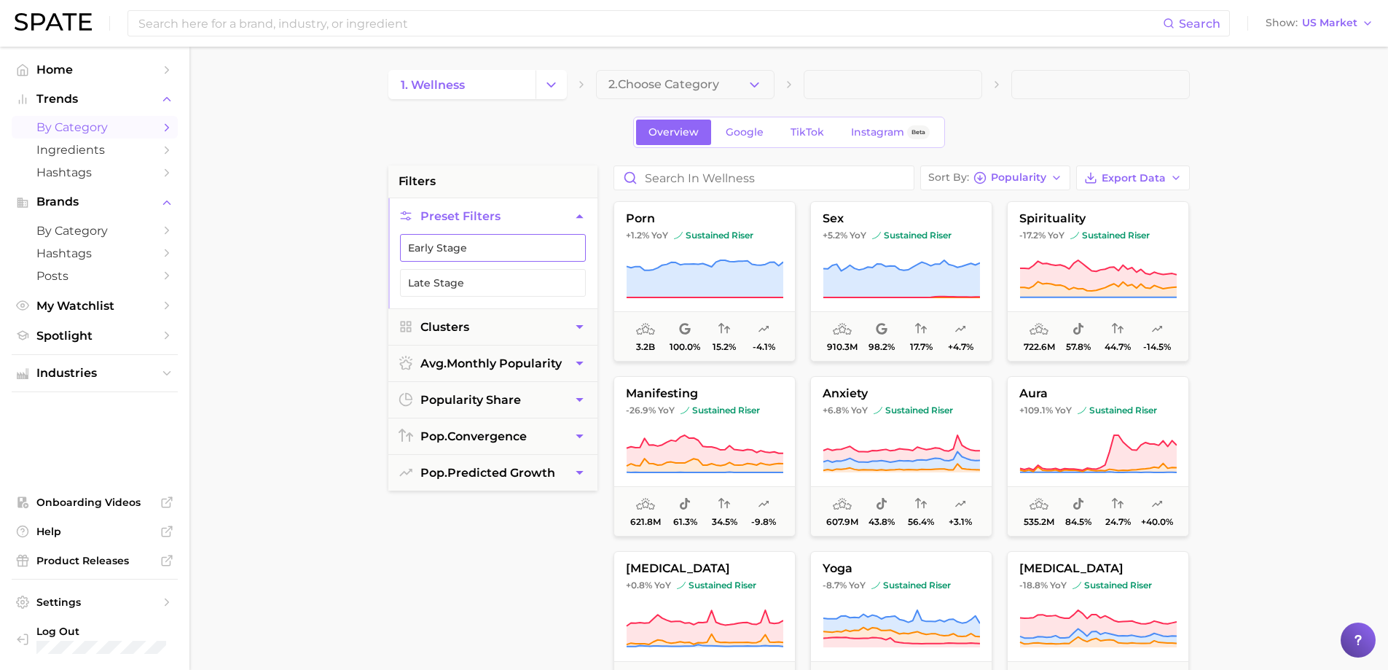
click at [519, 238] on button "Early Stage" at bounding box center [493, 248] width 186 height 28
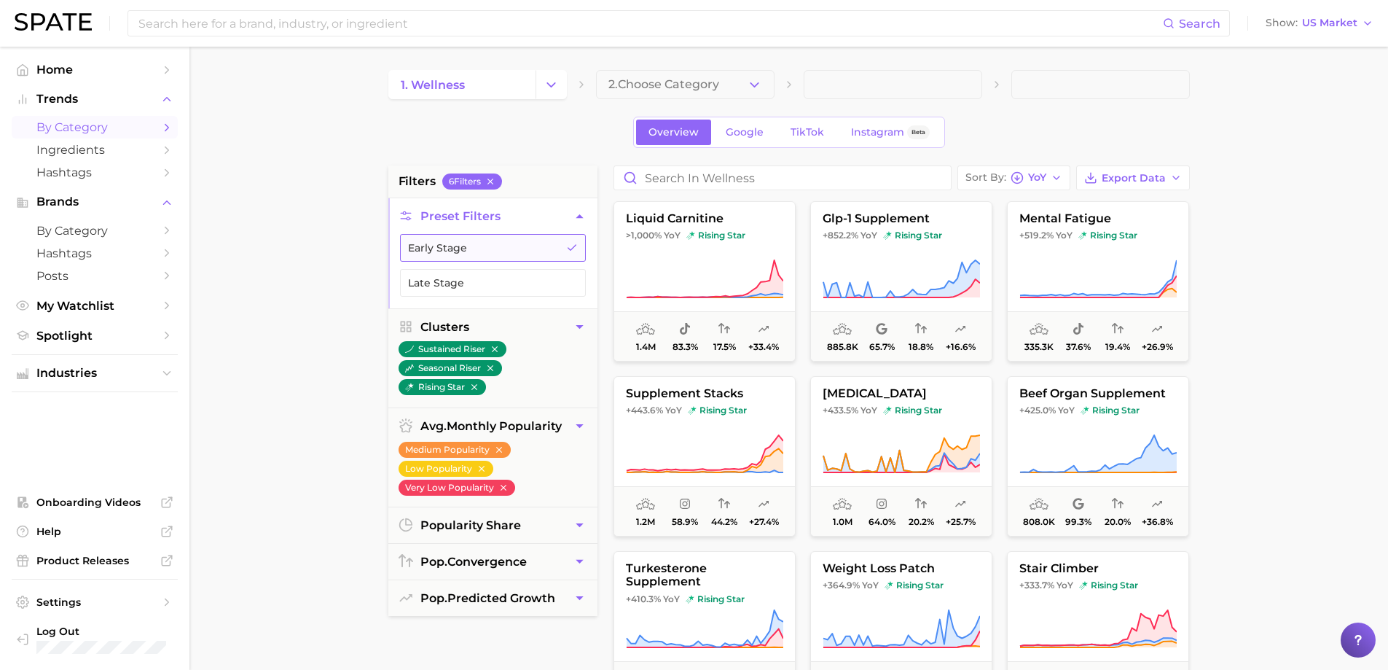
click at [459, 247] on button "Early Stage" at bounding box center [493, 248] width 186 height 28
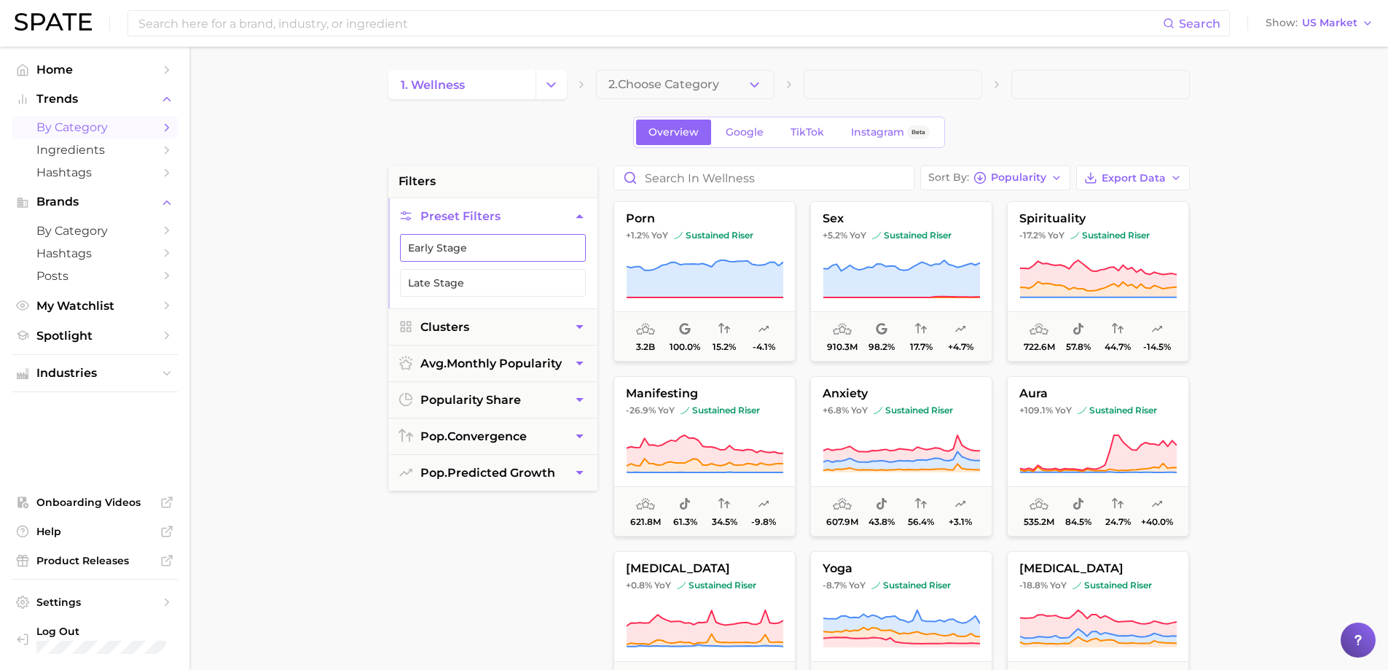
click at [466, 245] on button "Early Stage" at bounding box center [493, 248] width 186 height 28
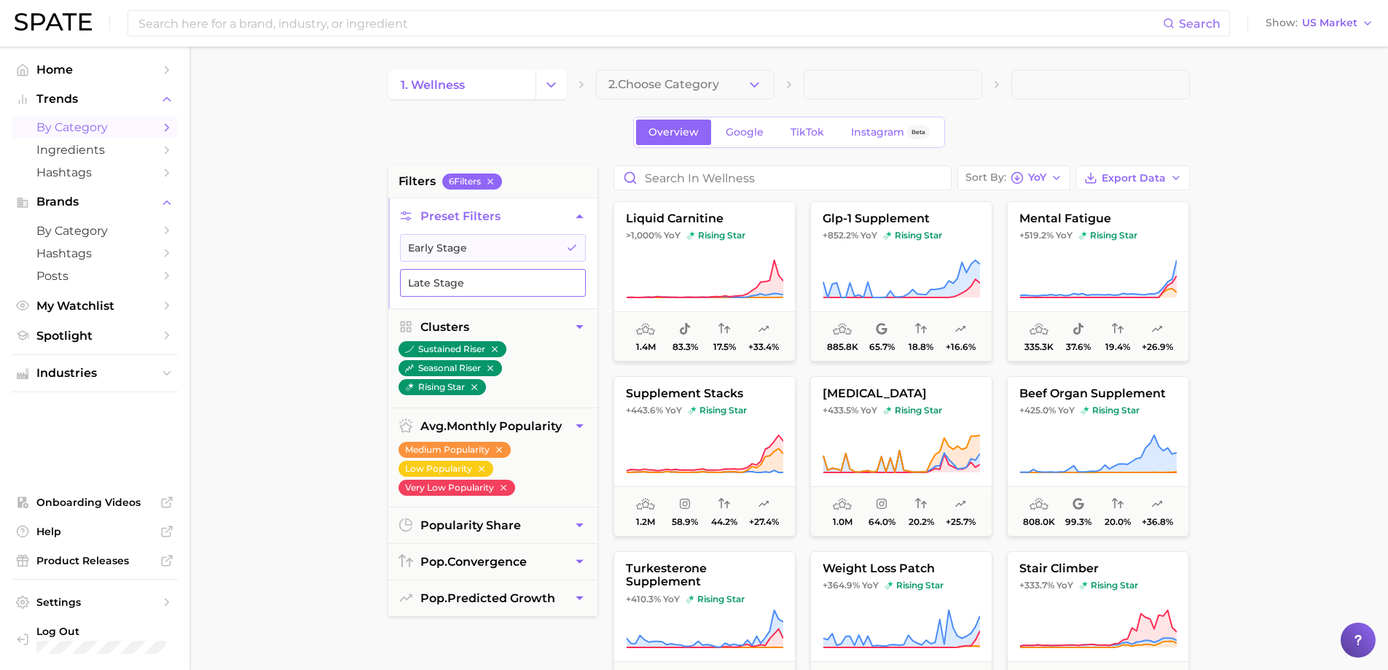
click at [441, 277] on button "Late Stage" at bounding box center [493, 283] width 186 height 28
